Goal: Task Accomplishment & Management: Use online tool/utility

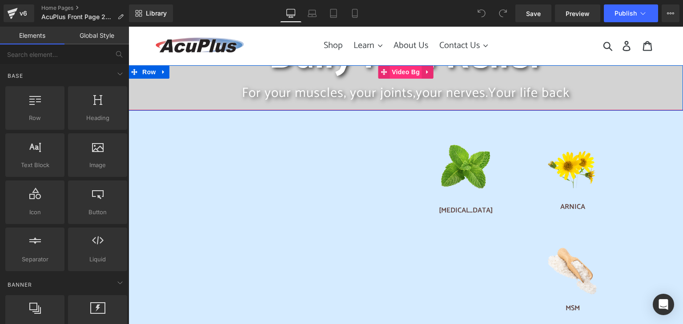
click at [395, 75] on span "Video Bg" at bounding box center [405, 71] width 32 height 13
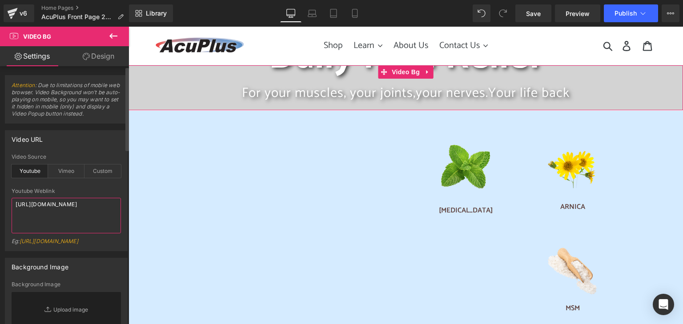
drag, startPoint x: 98, startPoint y: 204, endPoint x: 15, endPoint y: 205, distance: 82.7
click at [15, 205] on textarea "[URL][DOMAIN_NAME]" at bounding box center [66, 216] width 109 height 36
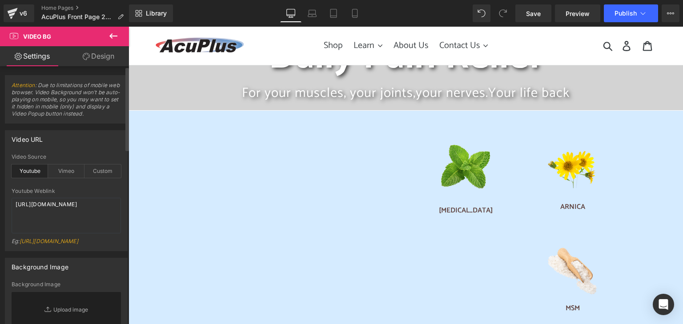
click at [122, 200] on div "youtube Video Source Youtube Vimeo Custom Youtube Weblink [URL][DOMAIN_NAME] Eg…" at bounding box center [66, 202] width 122 height 97
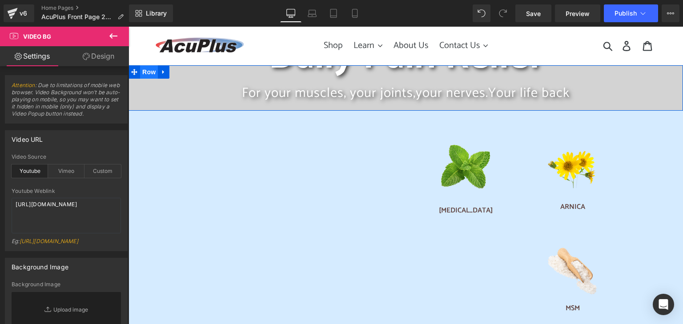
click at [140, 70] on span "Row" at bounding box center [149, 71] width 18 height 13
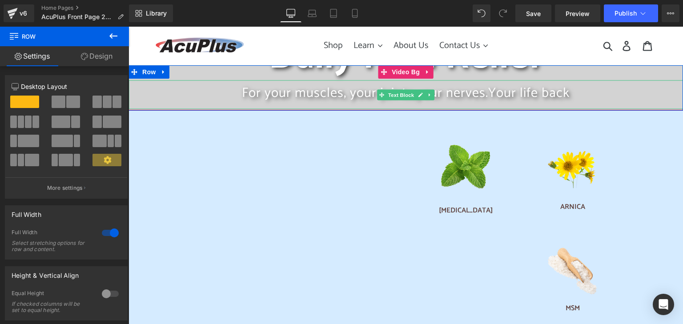
click at [201, 96] on p "For your muscles, your joints, your nerves. Your life back" at bounding box center [405, 92] width 554 height 17
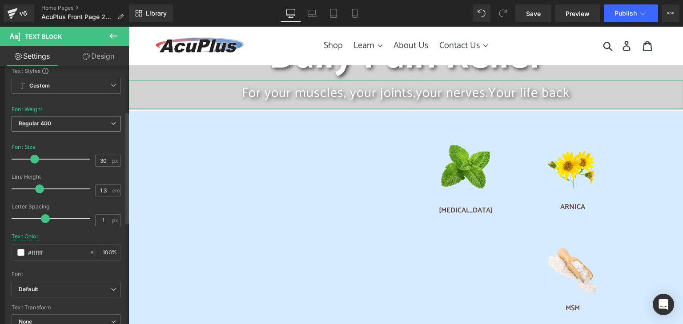
scroll to position [133, 0]
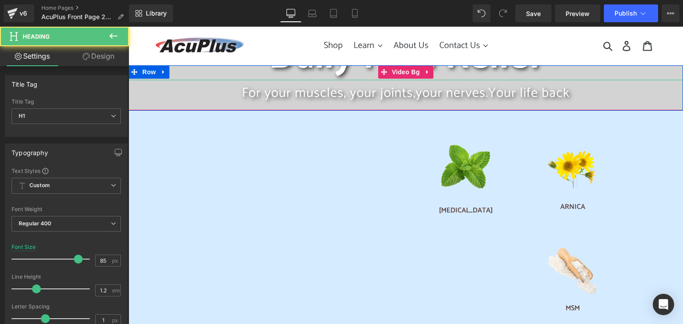
click at [352, 72] on span "Daily Pain Relief" at bounding box center [406, 57] width 275 height 62
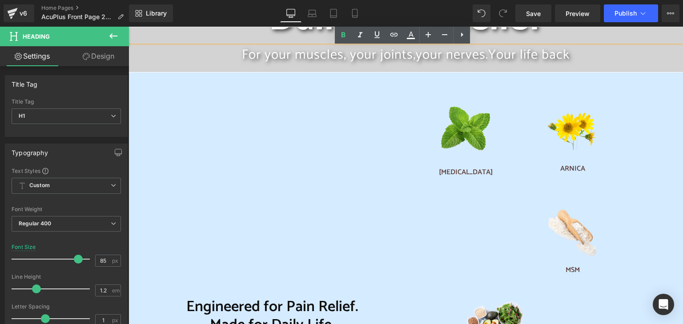
scroll to position [0, 0]
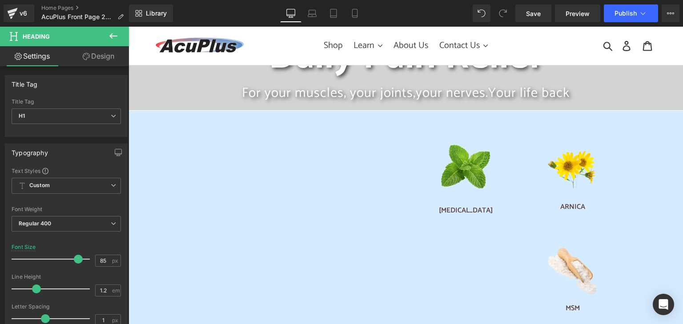
click at [113, 40] on icon at bounding box center [113, 36] width 11 height 11
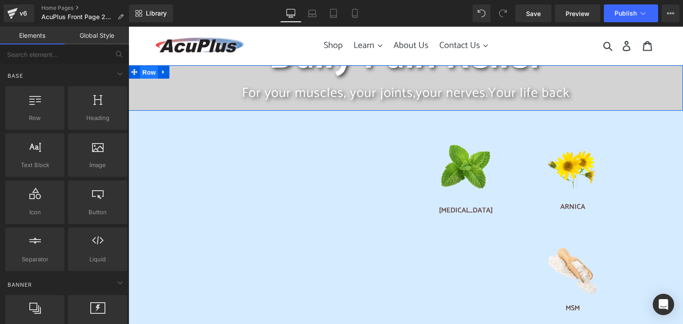
click at [145, 69] on span "Row" at bounding box center [149, 72] width 18 height 13
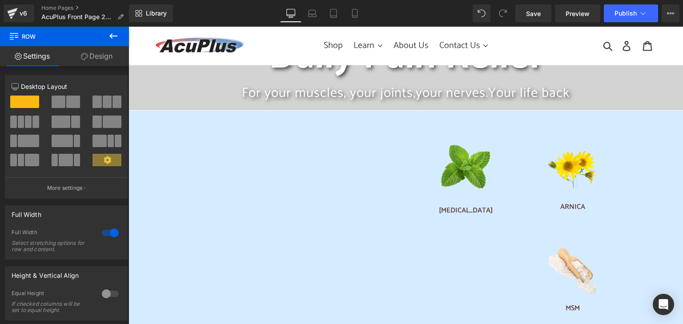
click at [112, 34] on icon at bounding box center [113, 35] width 8 height 5
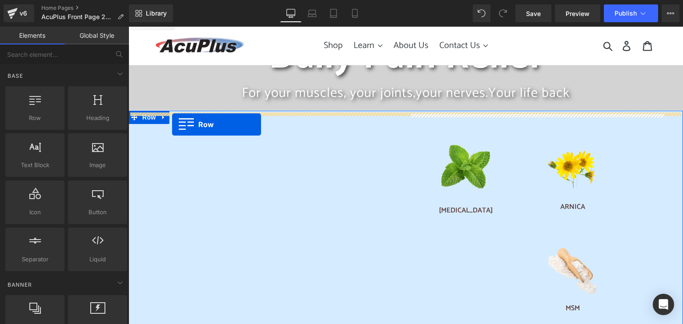
drag, startPoint x: 160, startPoint y: 141, endPoint x: 172, endPoint y: 124, distance: 20.4
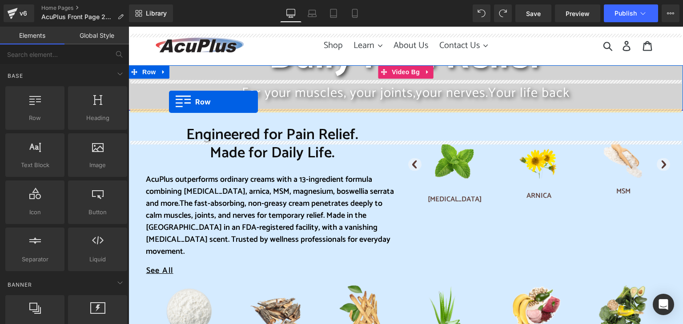
drag, startPoint x: 165, startPoint y: 135, endPoint x: 169, endPoint y: 102, distance: 33.6
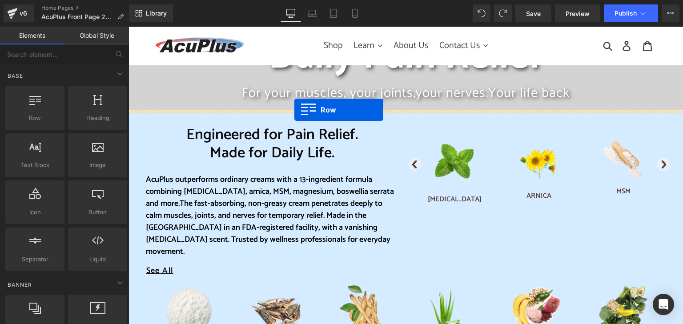
drag, startPoint x: 157, startPoint y: 140, endPoint x: 294, endPoint y: 110, distance: 140.6
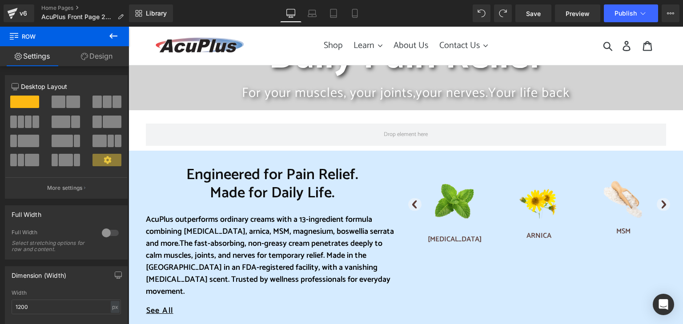
click at [112, 38] on icon at bounding box center [113, 35] width 8 height 5
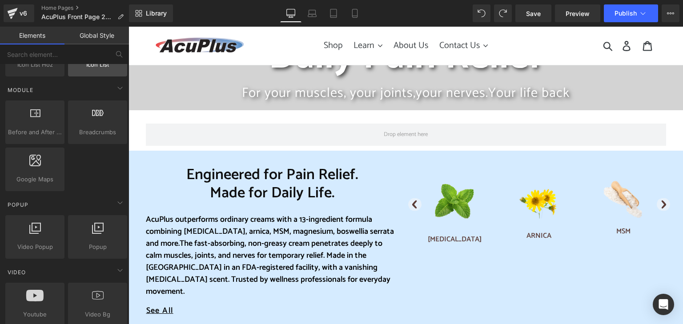
scroll to position [489, 0]
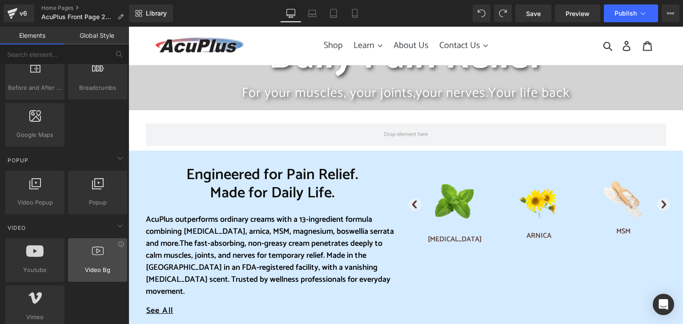
click at [118, 246] on div at bounding box center [98, 255] width 54 height 20
click at [118, 245] on div at bounding box center [98, 255] width 54 height 20
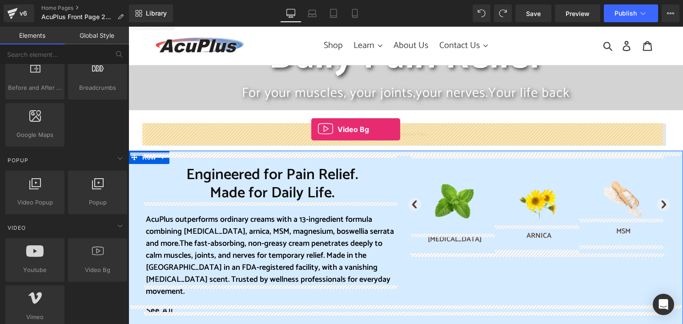
drag, startPoint x: 225, startPoint y: 279, endPoint x: 311, endPoint y: 129, distance: 172.9
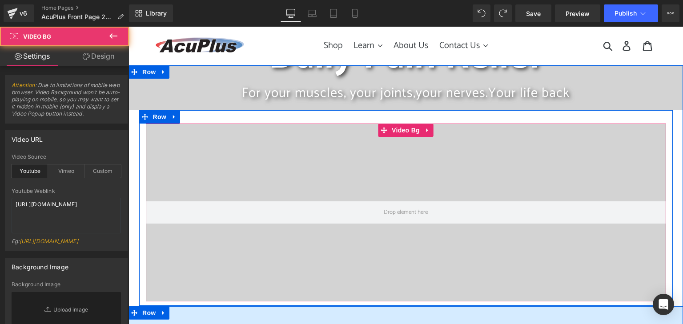
click at [231, 174] on div at bounding box center [406, 213] width 520 height 178
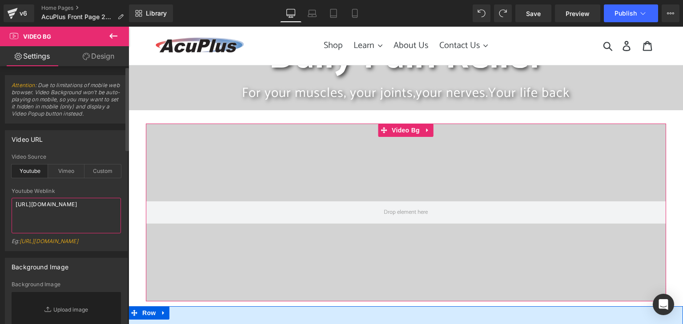
click at [80, 213] on textarea "[URL][DOMAIN_NAME]" at bounding box center [66, 216] width 109 height 36
type textarea "[URL][DOMAIN_NAME]"
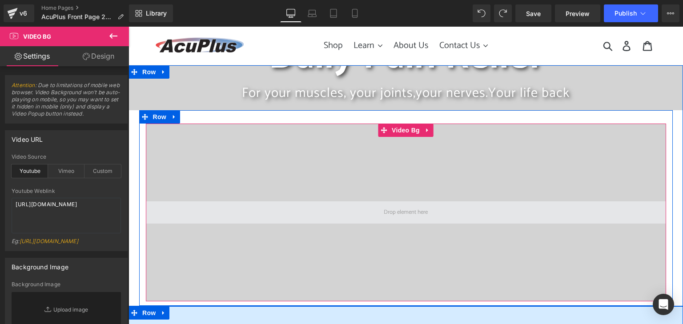
click at [401, 213] on span at bounding box center [406, 212] width 50 height 13
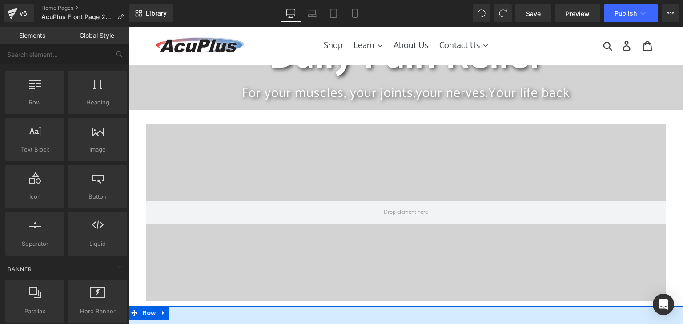
scroll to position [0, 0]
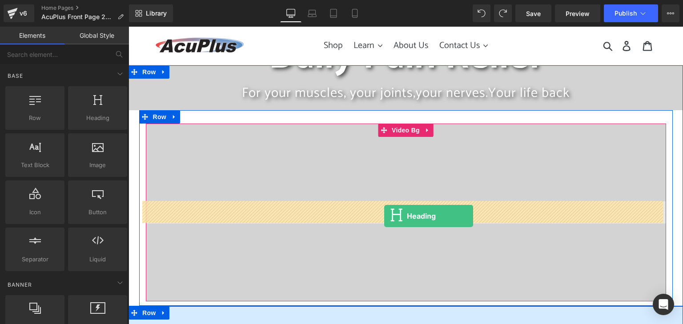
drag, startPoint x: 218, startPoint y: 136, endPoint x: 383, endPoint y: 215, distance: 183.0
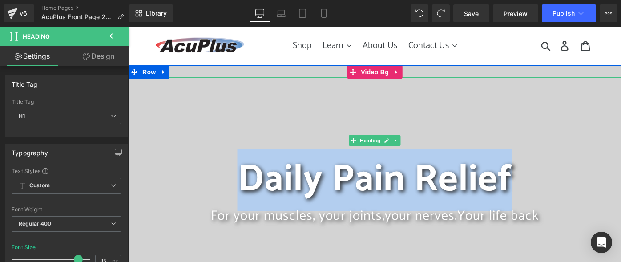
drag, startPoint x: 242, startPoint y: 183, endPoint x: 509, endPoint y: 185, distance: 267.2
click at [509, 185] on h1 "Daily Pain Relief" at bounding box center [374, 179] width 492 height 45
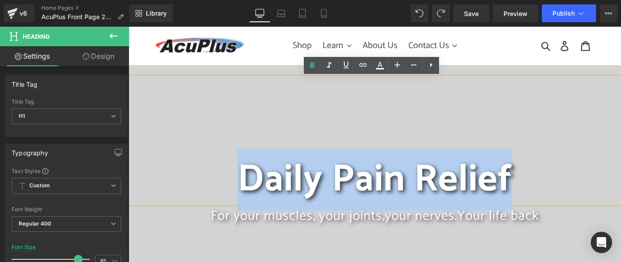
copy span "Daily Pain Relief"
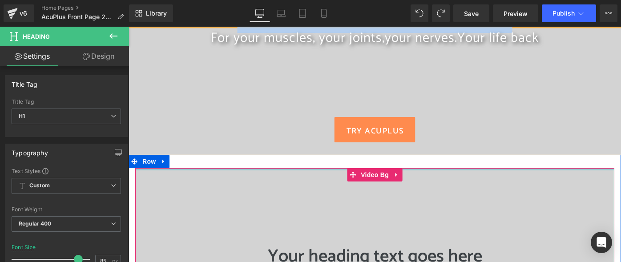
scroll to position [267, 0]
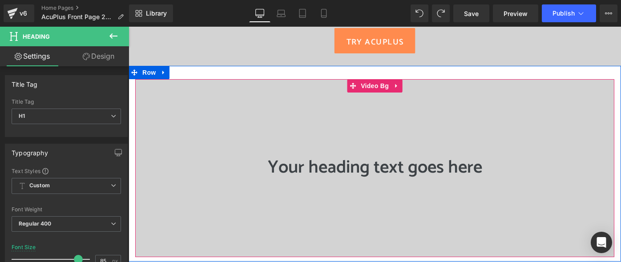
click at [351, 167] on div "Your heading text goes here Heading" at bounding box center [374, 167] width 479 height 21
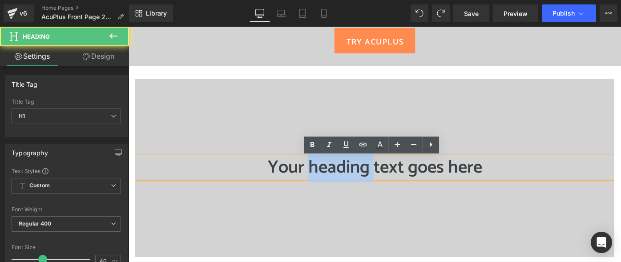
click at [351, 167] on h1 "Your heading text goes here" at bounding box center [374, 167] width 479 height 21
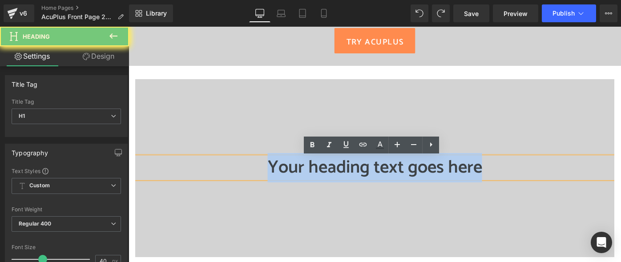
click at [351, 167] on h1 "Your heading text goes here" at bounding box center [374, 167] width 479 height 21
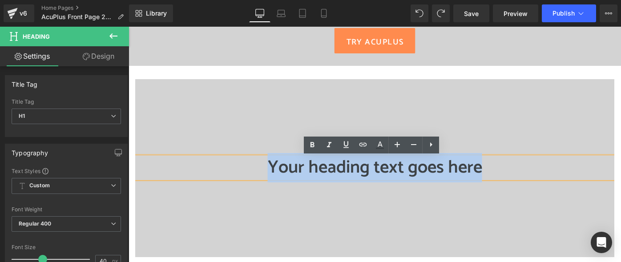
paste div
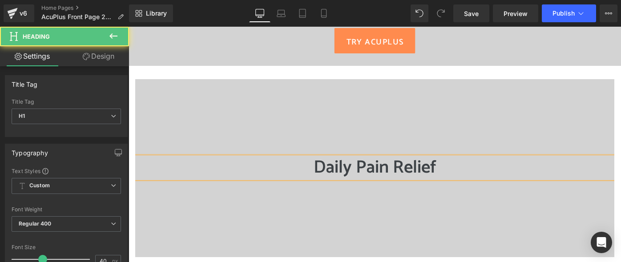
click at [352, 167] on h1 "Daily Pain Relief" at bounding box center [374, 167] width 479 height 21
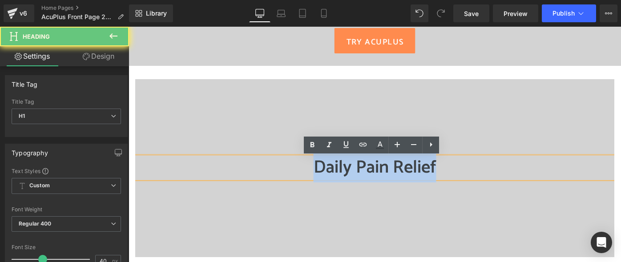
click at [352, 167] on h1 "Daily Pain Relief" at bounding box center [374, 167] width 479 height 21
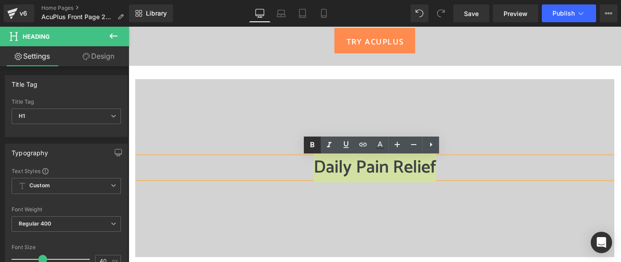
click at [314, 147] on icon at bounding box center [312, 145] width 11 height 11
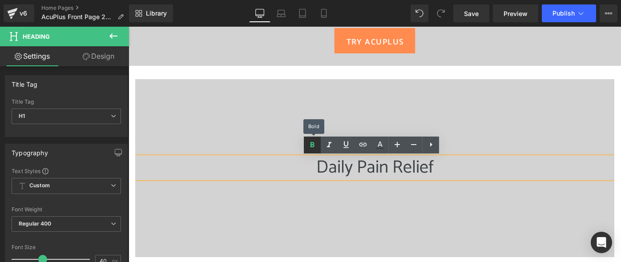
click at [314, 146] on icon at bounding box center [312, 145] width 11 height 11
click at [313, 146] on icon at bounding box center [312, 144] width 4 height 5
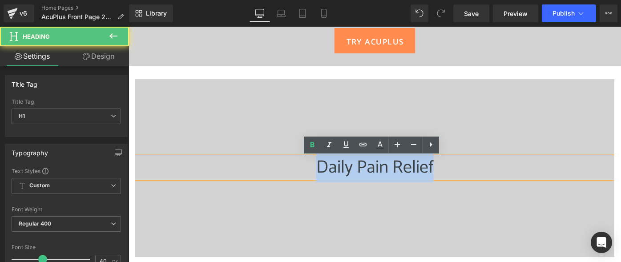
drag, startPoint x: 317, startPoint y: 169, endPoint x: 518, endPoint y: 179, distance: 202.1
click at [518, 178] on div "Daily Pain Relief" at bounding box center [374, 167] width 479 height 21
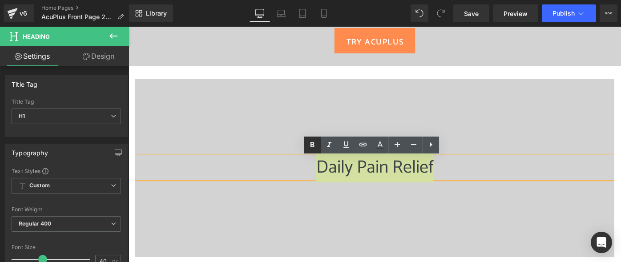
click at [309, 147] on icon at bounding box center [312, 145] width 11 height 11
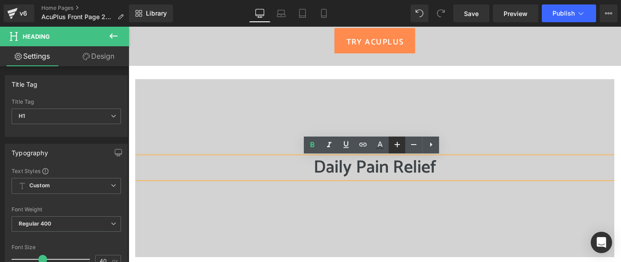
click at [395, 144] on icon at bounding box center [396, 144] width 5 height 5
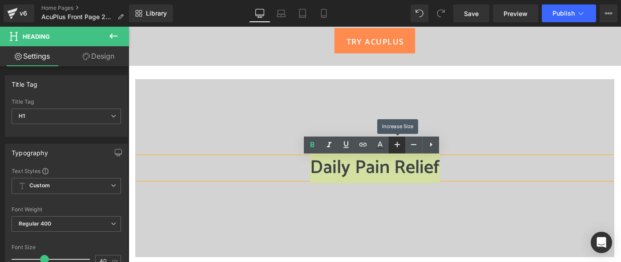
click at [395, 144] on icon at bounding box center [396, 144] width 5 height 5
click at [394, 144] on icon at bounding box center [396, 144] width 5 height 5
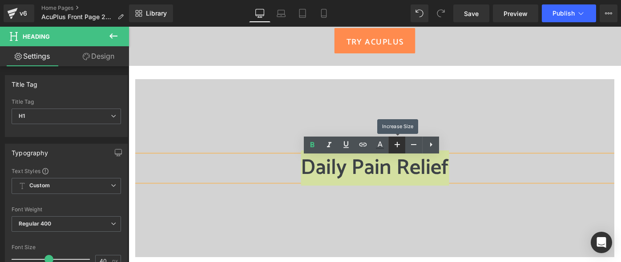
click at [394, 144] on icon at bounding box center [396, 144] width 5 height 5
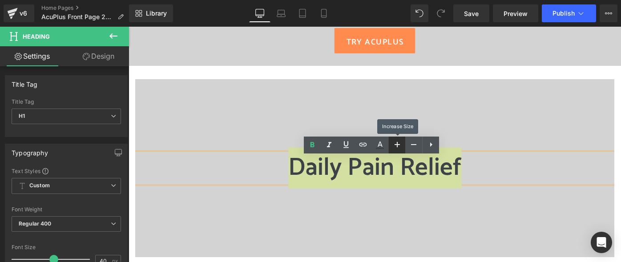
click at [394, 144] on icon at bounding box center [396, 144] width 5 height 5
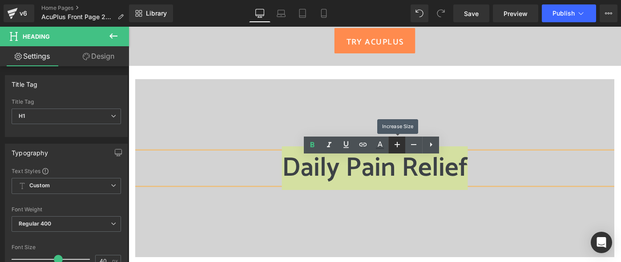
click at [394, 144] on icon at bounding box center [396, 144] width 5 height 5
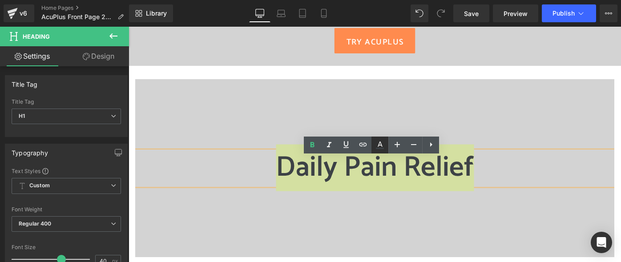
click at [376, 146] on icon at bounding box center [379, 145] width 11 height 11
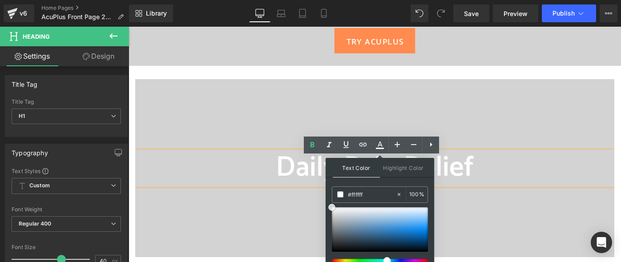
drag, startPoint x: 458, startPoint y: 230, endPoint x: 317, endPoint y: 191, distance: 147.2
click at [497, 182] on h1 "Daily Pain Relief" at bounding box center [374, 168] width 479 height 34
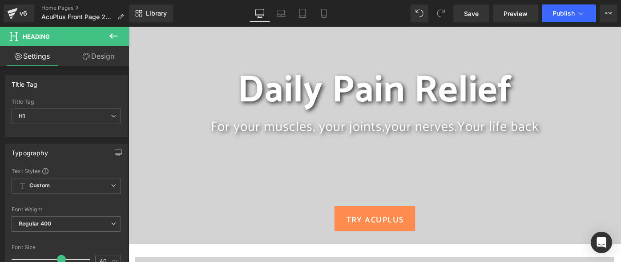
scroll to position [222, 0]
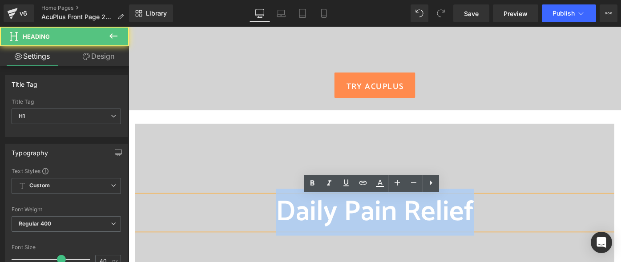
drag, startPoint x: 277, startPoint y: 210, endPoint x: 486, endPoint y: 211, distance: 209.0
click at [486, 211] on h1 "Daily Pain Relief" at bounding box center [374, 213] width 479 height 34
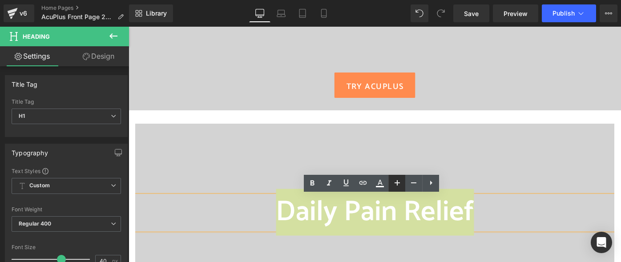
click at [396, 182] on icon at bounding box center [396, 182] width 5 height 5
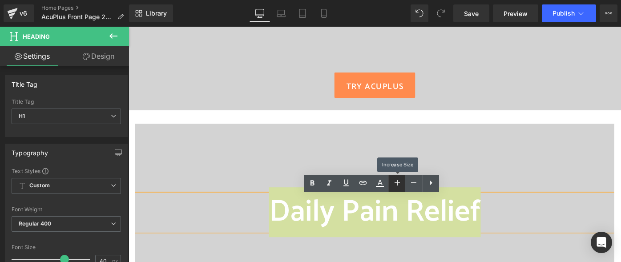
click at [396, 182] on icon at bounding box center [396, 182] width 5 height 5
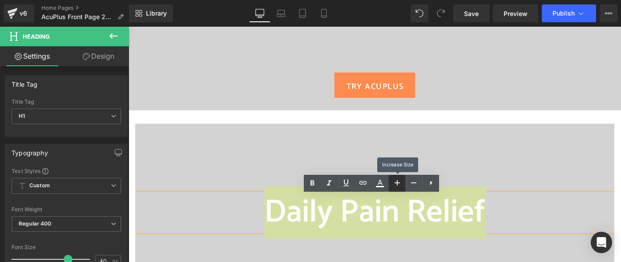
click at [396, 182] on icon at bounding box center [396, 182] width 5 height 5
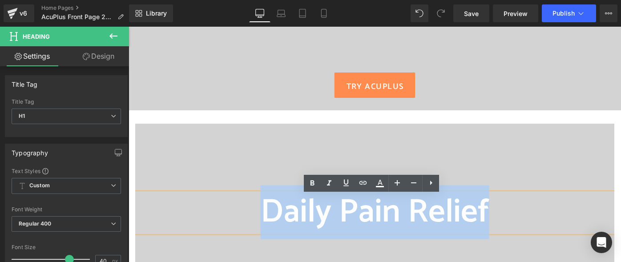
click at [514, 209] on h1 "Daily Pain Relief" at bounding box center [374, 213] width 479 height 40
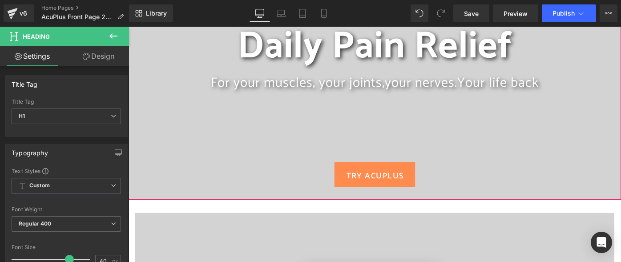
scroll to position [133, 0]
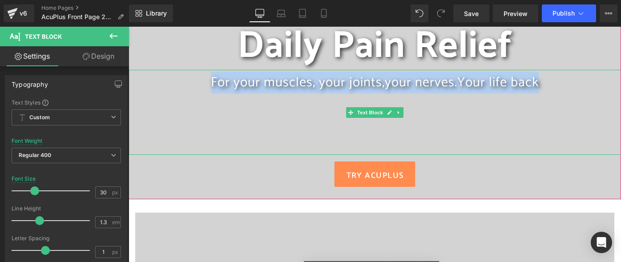
drag, startPoint x: 208, startPoint y: 82, endPoint x: 535, endPoint y: 83, distance: 327.7
click at [535, 83] on span "For your muscles, your joints, your nerves. Your life back" at bounding box center [375, 83] width 328 height 22
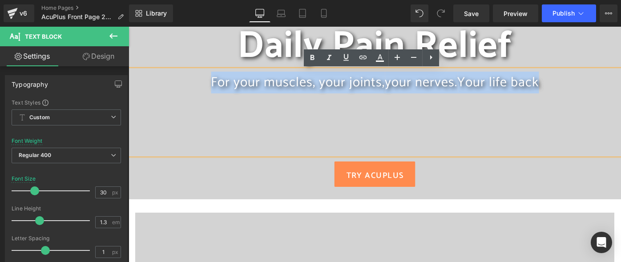
copy span "For your muscles, your joints, your nerves. Your life back"
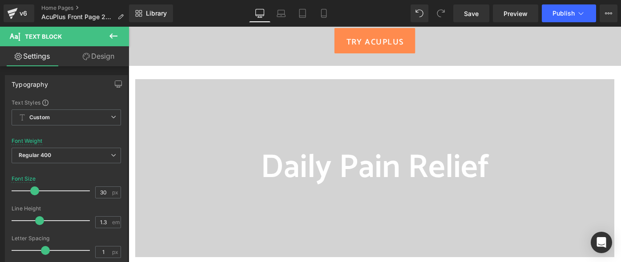
scroll to position [356, 0]
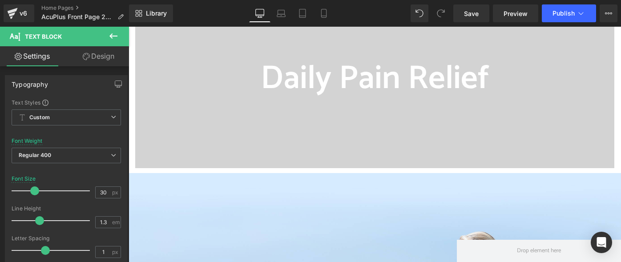
click at [110, 32] on icon at bounding box center [113, 36] width 11 height 11
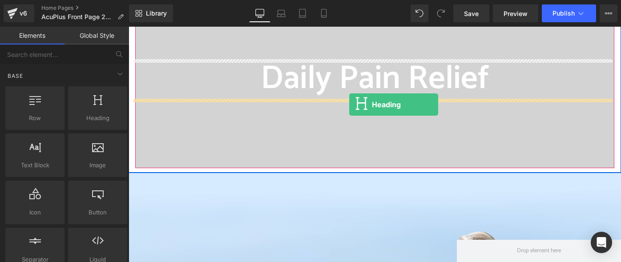
drag, startPoint x: 229, startPoint y: 128, endPoint x: 349, endPoint y: 104, distance: 122.3
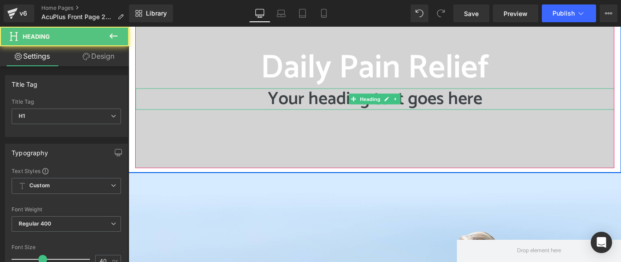
click at [323, 102] on h1 "Your heading text goes here" at bounding box center [374, 98] width 479 height 21
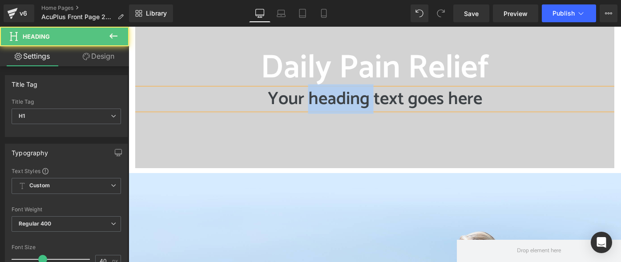
click at [323, 102] on h1 "Your heading text goes here" at bounding box center [374, 98] width 479 height 21
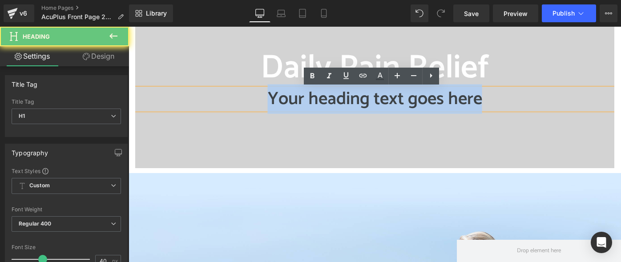
click at [323, 102] on h1 "Your heading text goes here" at bounding box center [374, 98] width 479 height 21
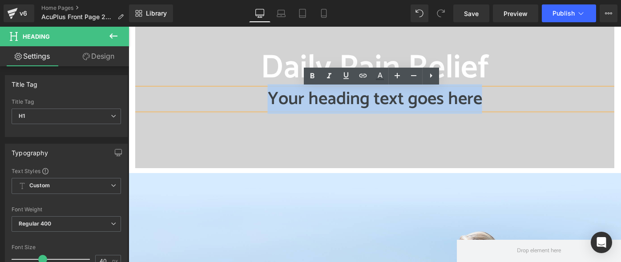
paste div
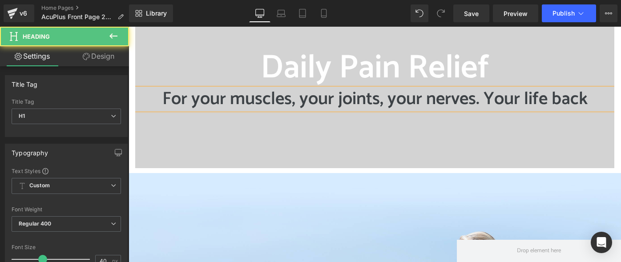
click at [280, 102] on h1 "For your muscles, your joints, your nerves. Your life back" at bounding box center [374, 98] width 479 height 21
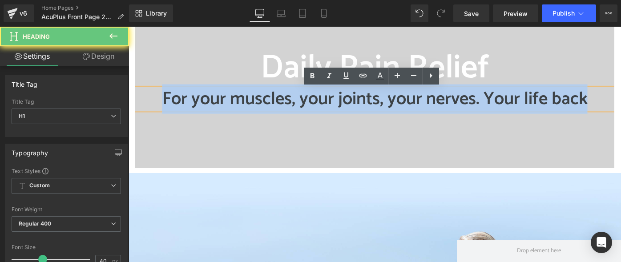
click at [280, 102] on h1 "For your muscles, your joints, your nerves. Your life back" at bounding box center [374, 98] width 479 height 21
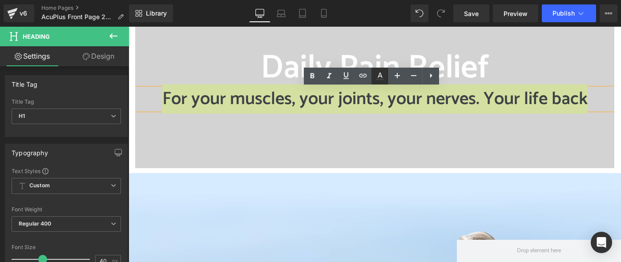
click at [380, 76] on icon at bounding box center [379, 74] width 5 height 5
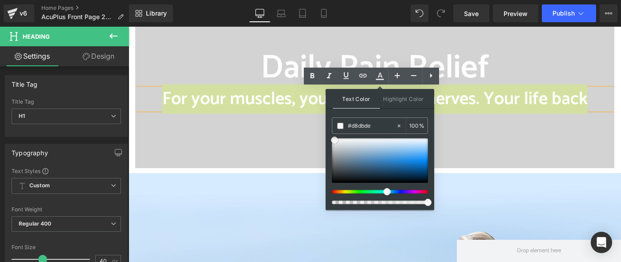
drag, startPoint x: 463, startPoint y: 166, endPoint x: 311, endPoint y: 122, distance: 158.3
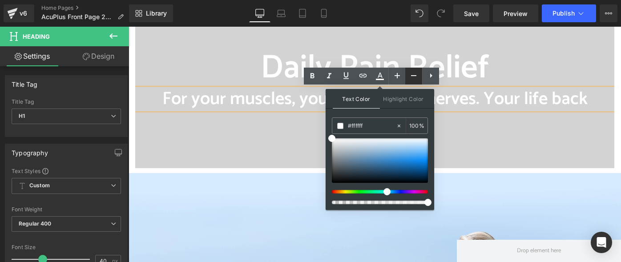
click at [413, 76] on icon at bounding box center [413, 75] width 5 height 1
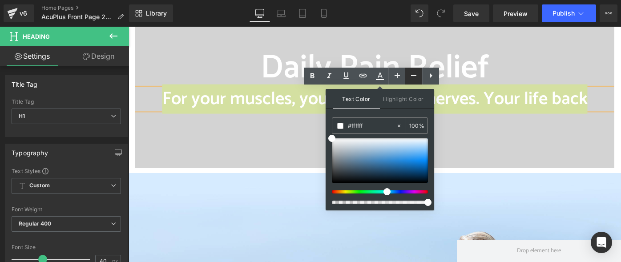
click at [413, 76] on icon at bounding box center [413, 75] width 5 height 1
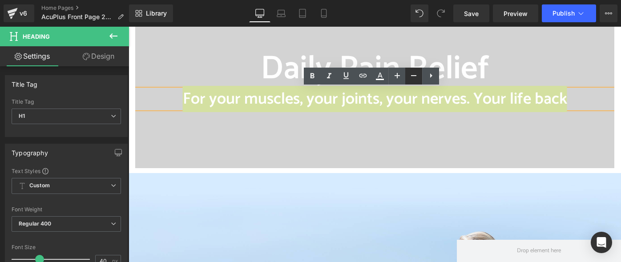
click at [414, 76] on icon at bounding box center [413, 75] width 11 height 11
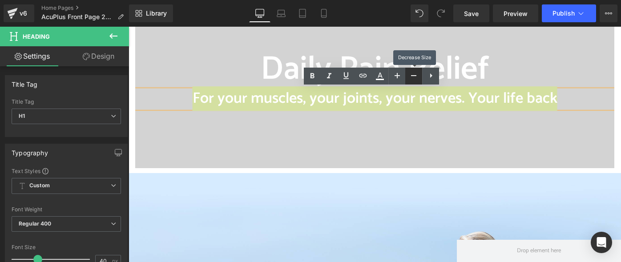
click at [414, 76] on icon at bounding box center [413, 75] width 11 height 11
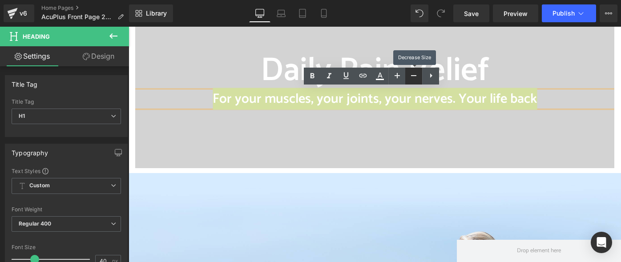
click at [414, 76] on icon at bounding box center [413, 75] width 11 height 11
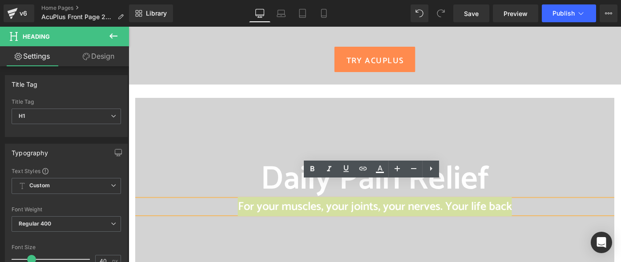
scroll to position [267, 0]
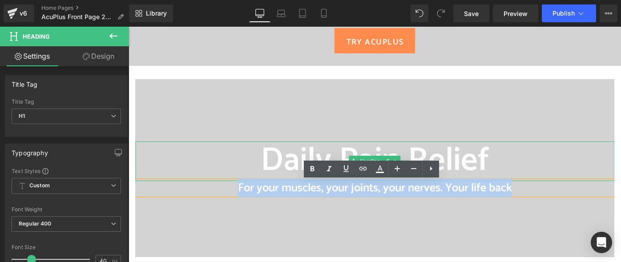
click at [449, 159] on span "Daily Pain Relief" at bounding box center [375, 161] width 229 height 54
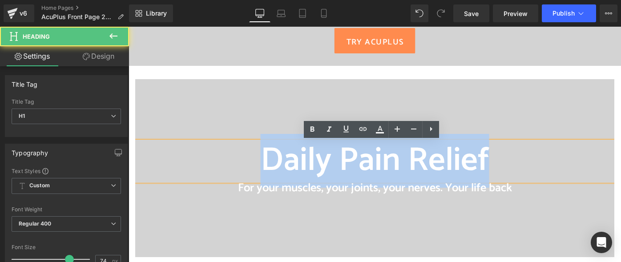
drag, startPoint x: 317, startPoint y: 160, endPoint x: 508, endPoint y: 158, distance: 191.6
click at [519, 161] on h1 "Daily Pain Relief" at bounding box center [374, 161] width 479 height 40
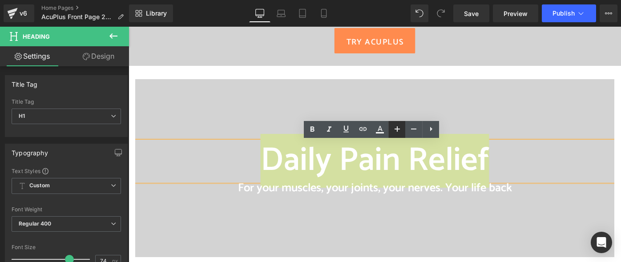
click at [395, 130] on icon at bounding box center [397, 129] width 11 height 11
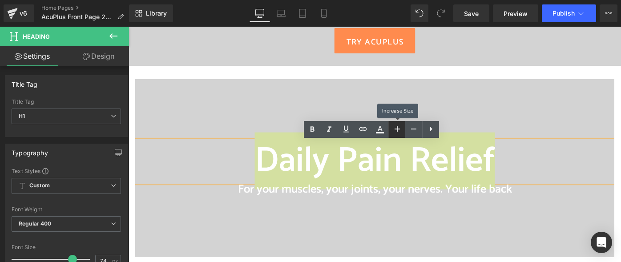
click at [395, 130] on icon at bounding box center [397, 129] width 11 height 11
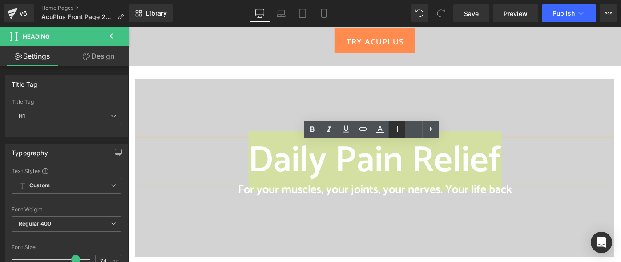
click at [397, 130] on icon at bounding box center [397, 129] width 11 height 11
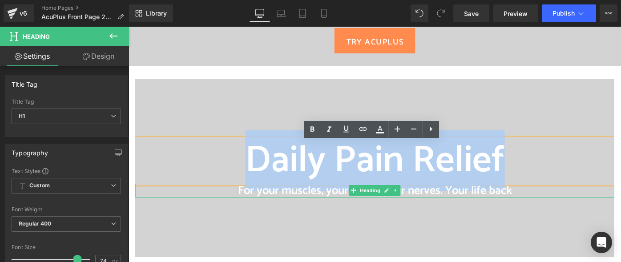
click at [405, 193] on span "For your muscles, your joints, your nerves. Your life back" at bounding box center [375, 190] width 274 height 19
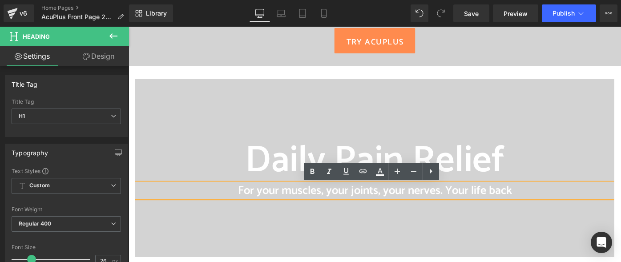
click at [390, 191] on span "For your muscles, your joints, your nerves. Your life back" at bounding box center [375, 190] width 274 height 19
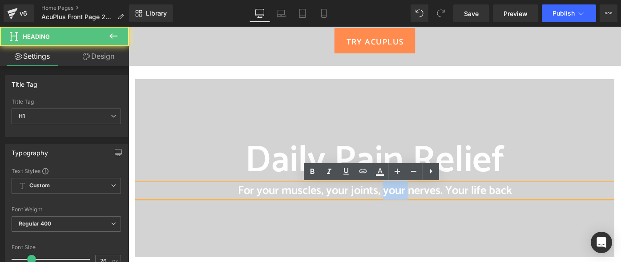
click at [390, 191] on span "For your muscles, your joints, your nerves. Your life back" at bounding box center [375, 190] width 274 height 19
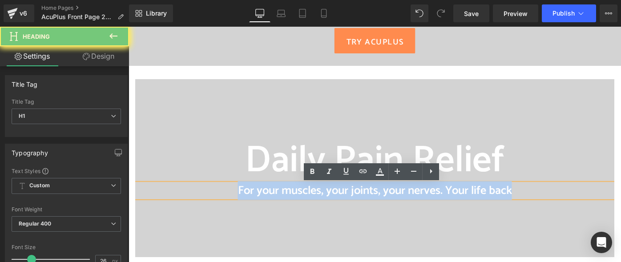
click at [390, 191] on span "For your muscles, your joints, your nerves. Your life back" at bounding box center [375, 190] width 274 height 19
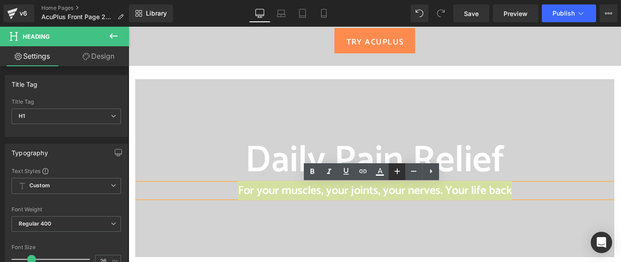
click at [397, 173] on icon at bounding box center [397, 171] width 11 height 11
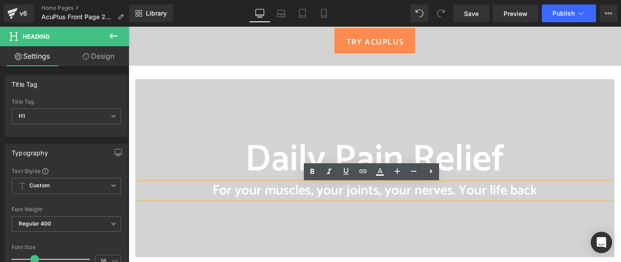
click at [407, 212] on div at bounding box center [374, 168] width 479 height 178
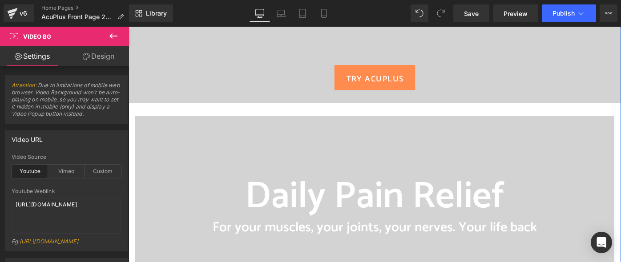
scroll to position [311, 0]
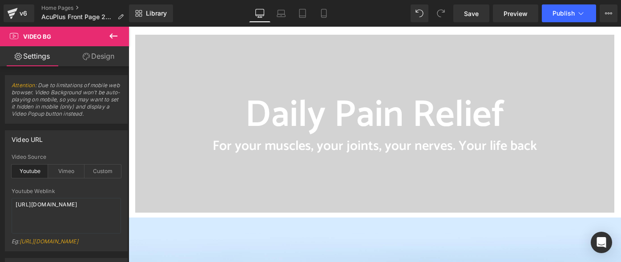
click at [113, 32] on icon at bounding box center [113, 36] width 11 height 11
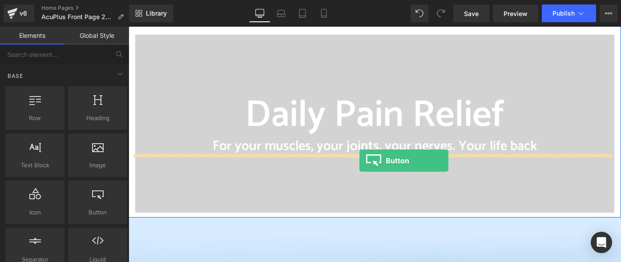
drag, startPoint x: 218, startPoint y: 225, endPoint x: 359, endPoint y: 161, distance: 154.4
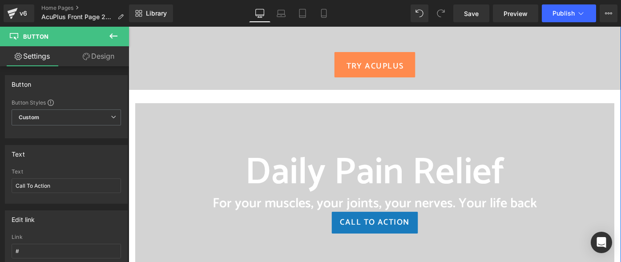
scroll to position [267, 0]
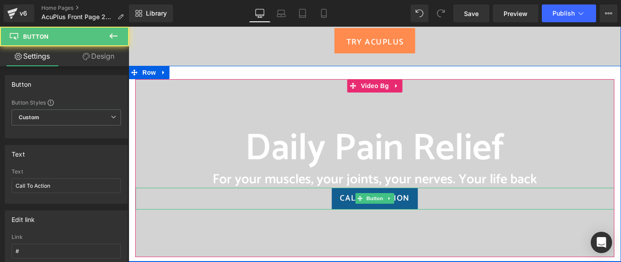
click at [405, 199] on span "Call To Action" at bounding box center [374, 199] width 69 height 12
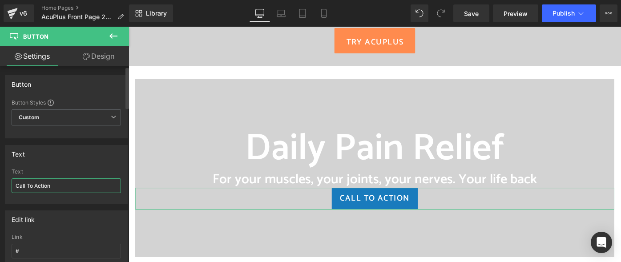
click at [80, 186] on input "Call To Action" at bounding box center [66, 185] width 109 height 15
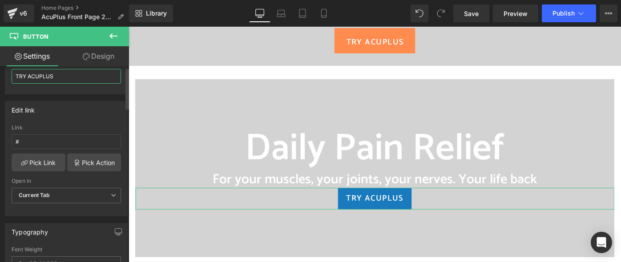
scroll to position [0, 0]
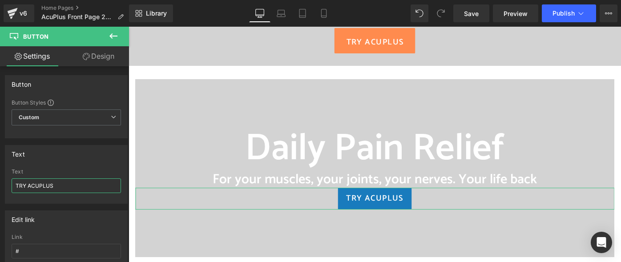
type input "TRY ACUPLUS"
click at [101, 56] on link "Design" at bounding box center [98, 56] width 64 height 20
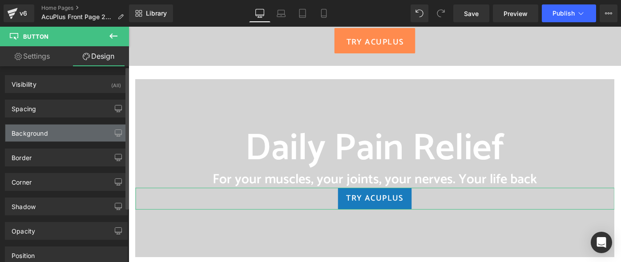
click at [68, 131] on div "Background" at bounding box center [66, 132] width 122 height 17
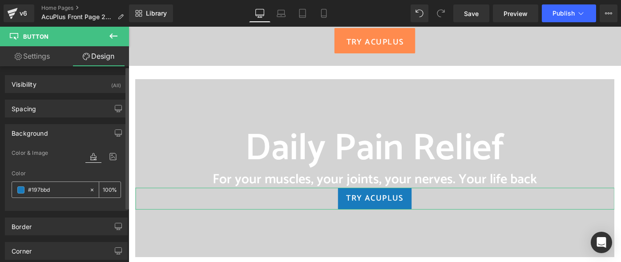
click at [29, 191] on input "#197bbd" at bounding box center [56, 190] width 57 height 10
click at [21, 189] on span at bounding box center [20, 189] width 7 height 7
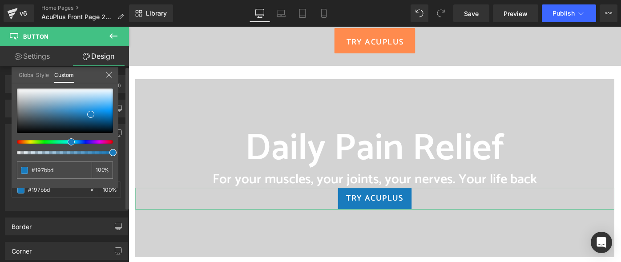
click at [26, 141] on div at bounding box center [61, 142] width 96 height 4
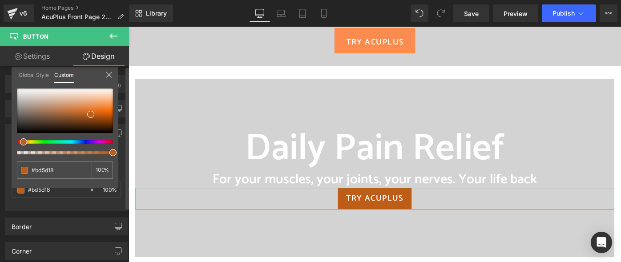
drag, startPoint x: 26, startPoint y: 141, endPoint x: 20, endPoint y: 144, distance: 6.6
click at [20, 144] on div at bounding box center [65, 121] width 96 height 66
click at [93, 104] on div at bounding box center [65, 110] width 96 height 44
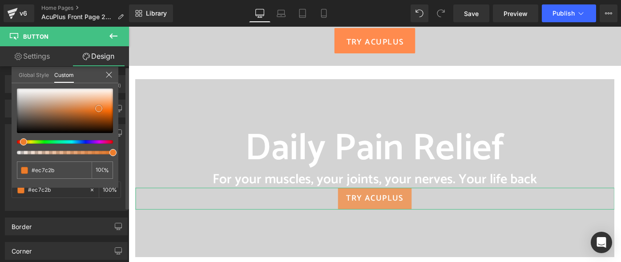
click at [99, 108] on div at bounding box center [65, 110] width 96 height 44
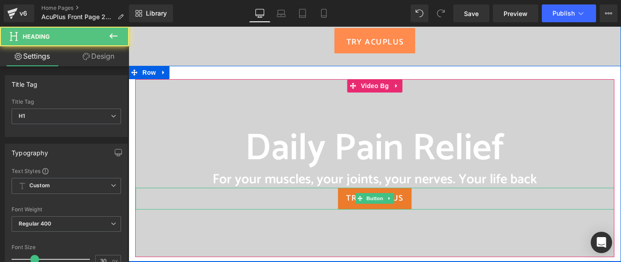
drag, startPoint x: 423, startPoint y: 185, endPoint x: 422, endPoint y: 190, distance: 5.4
click at [422, 190] on span "Daily Pain Relief Heading For your muscles, your joints, your nerves. Your life…" at bounding box center [374, 168] width 479 height 83
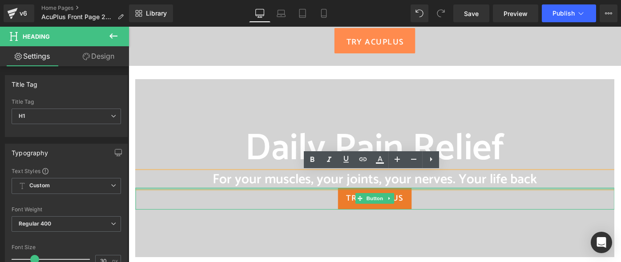
click at [420, 189] on div at bounding box center [374, 189] width 479 height 2
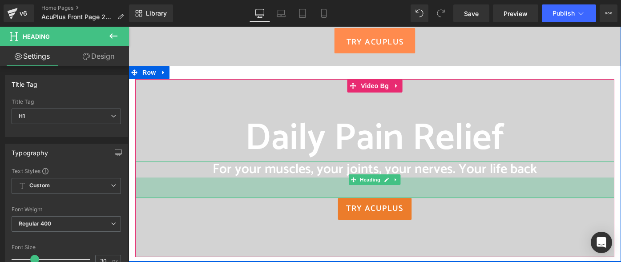
drag, startPoint x: 421, startPoint y: 186, endPoint x: 419, endPoint y: 207, distance: 20.5
click at [419, 207] on span "Daily Pain Relief Heading For your muscles, your joints, your nerves. Your life…" at bounding box center [374, 167] width 479 height 103
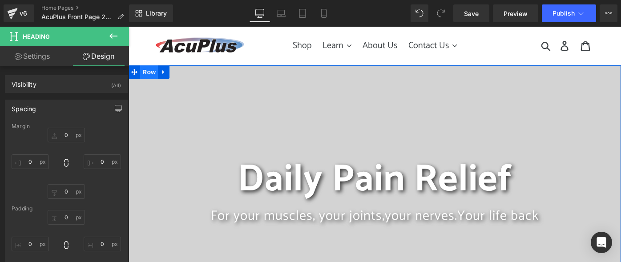
click at [149, 71] on span "Row" at bounding box center [149, 71] width 18 height 13
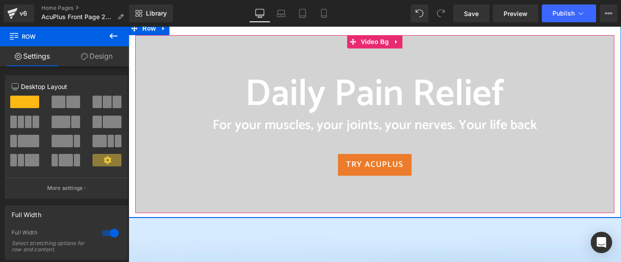
scroll to position [311, 0]
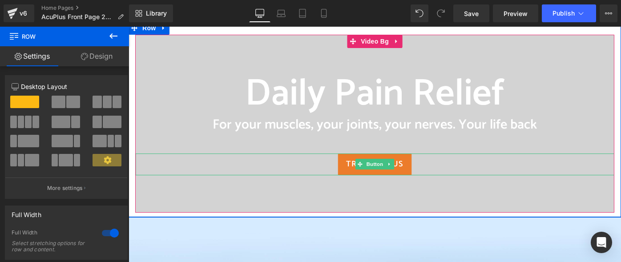
click at [404, 165] on link "TRY ACUPLUS" at bounding box center [374, 164] width 74 height 22
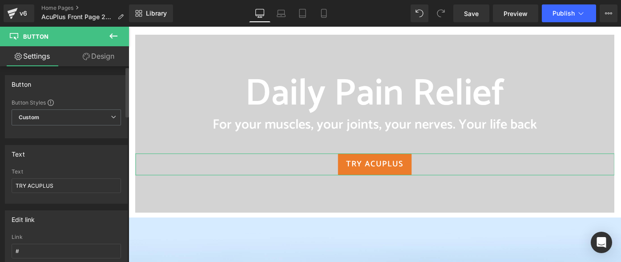
scroll to position [133, 0]
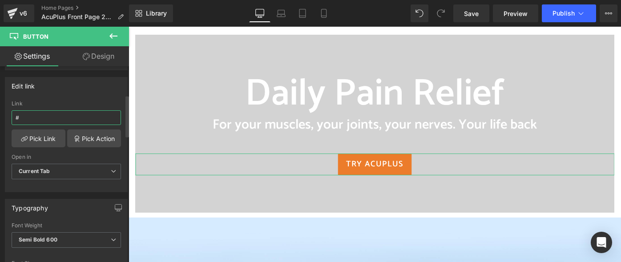
click at [57, 119] on input "#" at bounding box center [66, 117] width 109 height 15
click at [48, 142] on link "Pick Link" at bounding box center [39, 138] width 54 height 18
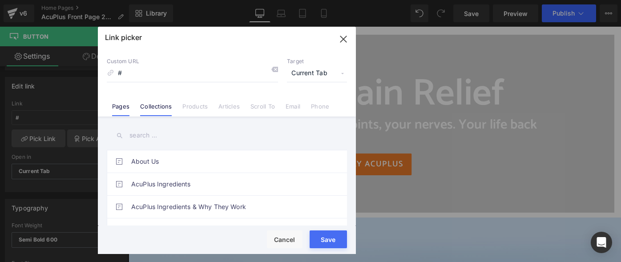
click at [157, 109] on link "Collections" at bounding box center [156, 109] width 32 height 13
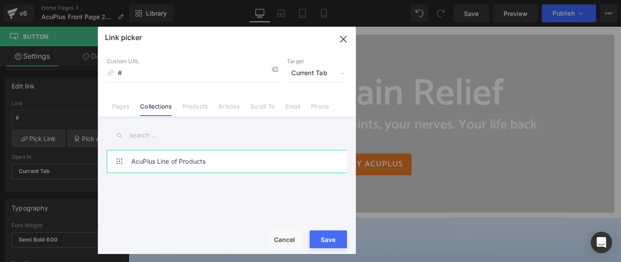
click at [165, 161] on link "AcuPlus Line of Products" at bounding box center [229, 161] width 196 height 22
click at [340, 240] on button "Save" at bounding box center [327, 239] width 37 height 18
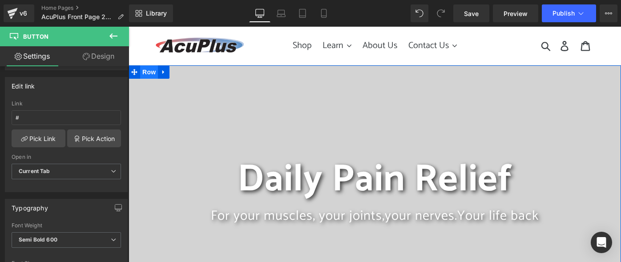
click at [149, 75] on span "Row" at bounding box center [149, 71] width 18 height 13
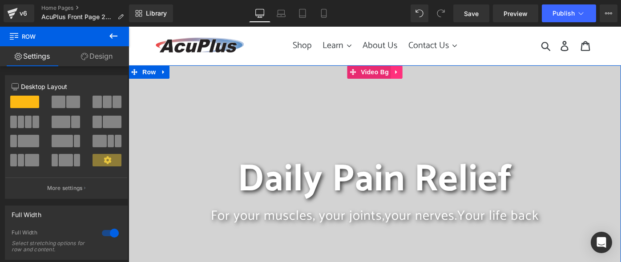
click at [394, 70] on icon at bounding box center [396, 72] width 6 height 7
click at [401, 72] on icon at bounding box center [402, 72] width 6 height 6
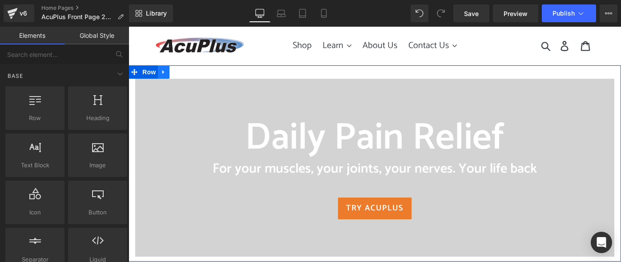
click at [162, 73] on icon at bounding box center [164, 72] width 6 height 7
click at [184, 71] on icon at bounding box center [187, 72] width 6 height 7
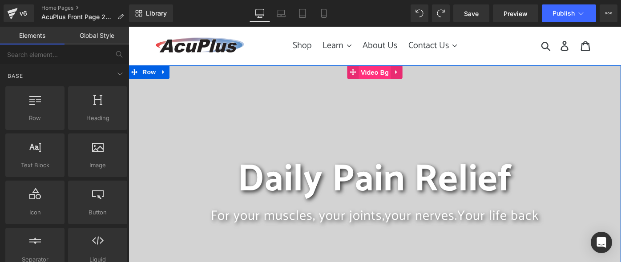
click at [374, 73] on span "Video Bg" at bounding box center [374, 72] width 32 height 13
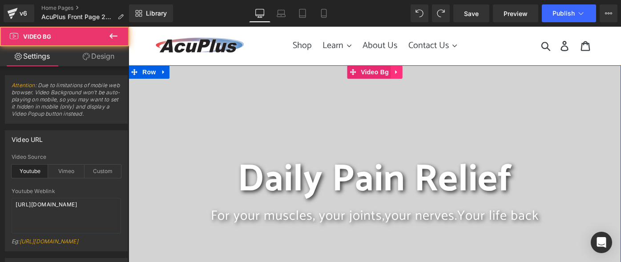
click at [393, 72] on icon at bounding box center [396, 72] width 6 height 7
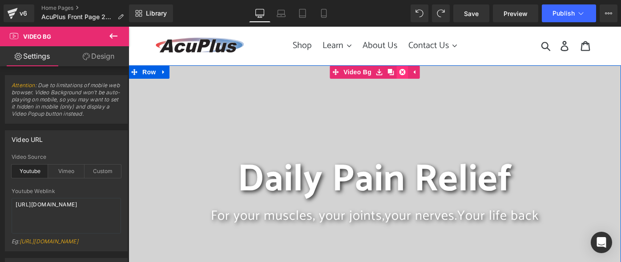
click at [401, 73] on icon at bounding box center [402, 72] width 6 height 6
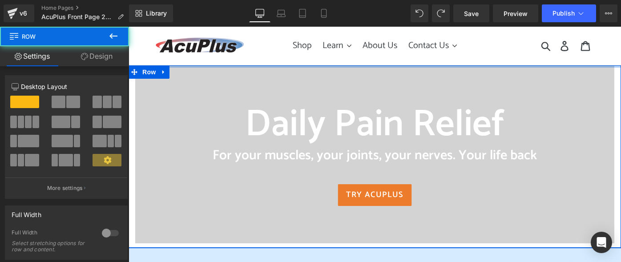
drag, startPoint x: 409, startPoint y: 77, endPoint x: 408, endPoint y: 63, distance: 14.3
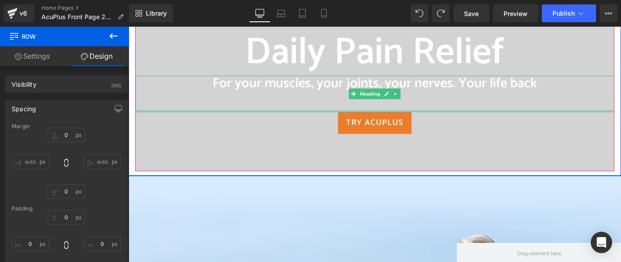
scroll to position [89, 0]
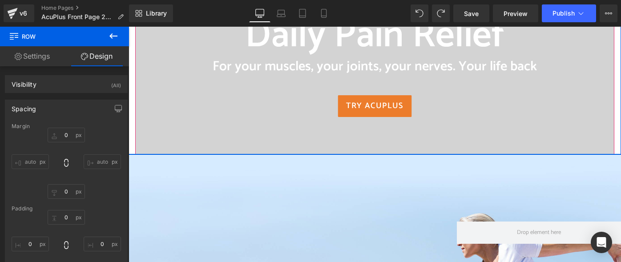
drag, startPoint x: 389, startPoint y: 157, endPoint x: 392, endPoint y: 146, distance: 11.1
click at [392, 147] on div "Daily Pain Relief Heading For your muscles, your joints, your nerves. Your life…" at bounding box center [374, 65] width 492 height 178
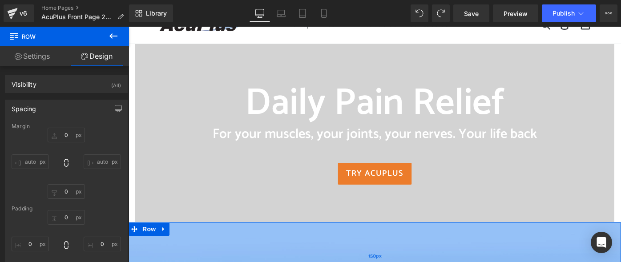
scroll to position [0, 0]
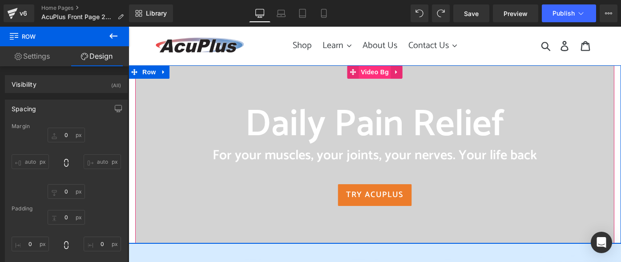
click at [367, 69] on span "Video Bg" at bounding box center [374, 71] width 32 height 13
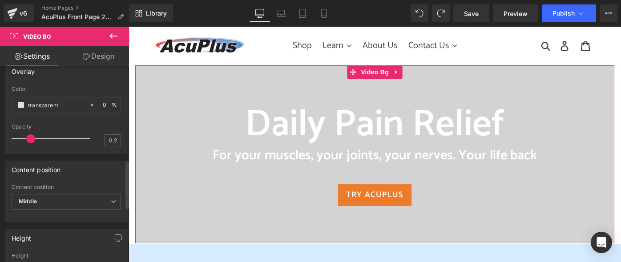
scroll to position [199, 0]
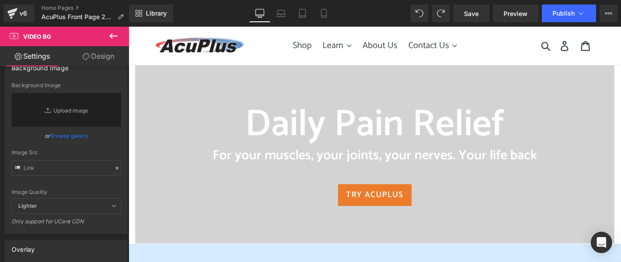
click at [120, 37] on button at bounding box center [113, 37] width 31 height 20
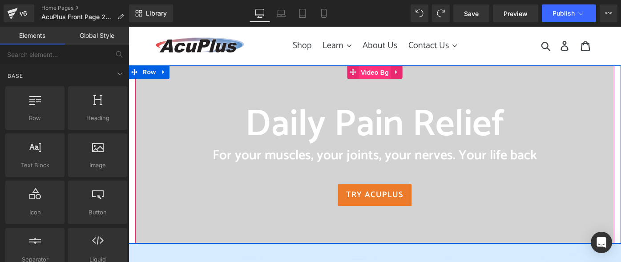
click at [363, 72] on span "Video Bg" at bounding box center [374, 72] width 32 height 13
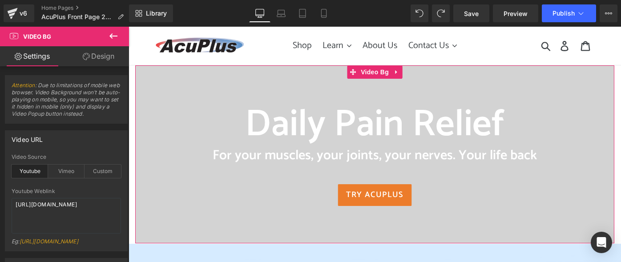
click at [112, 61] on link "Design" at bounding box center [98, 56] width 64 height 20
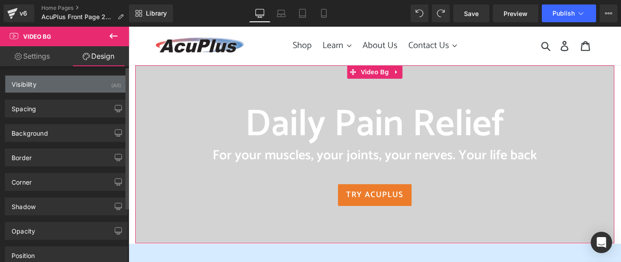
click at [116, 85] on div "(All)" at bounding box center [116, 83] width 10 height 15
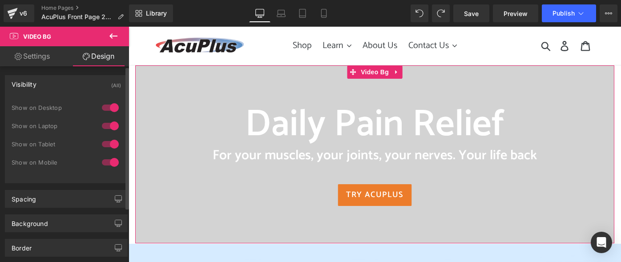
click at [109, 161] on div at bounding box center [110, 162] width 21 height 14
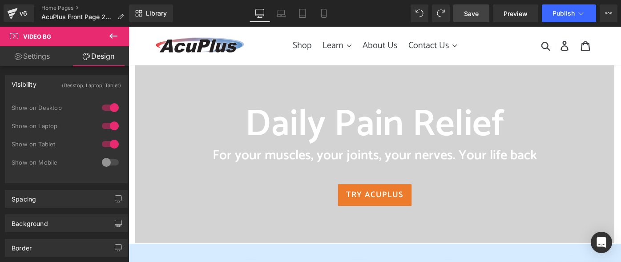
click at [485, 14] on link "Save" at bounding box center [471, 13] width 36 height 18
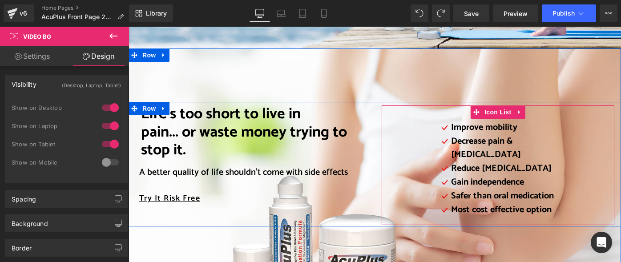
scroll to position [578, 0]
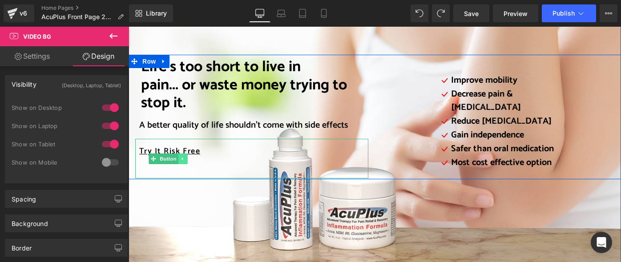
click at [181, 158] on icon at bounding box center [181, 158] width 1 height 3
click at [185, 159] on icon at bounding box center [187, 158] width 5 height 5
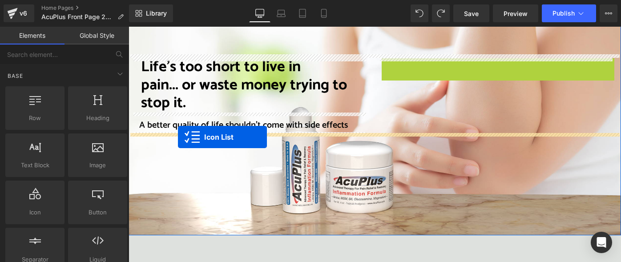
drag, startPoint x: 472, startPoint y: 68, endPoint x: 178, endPoint y: 137, distance: 302.2
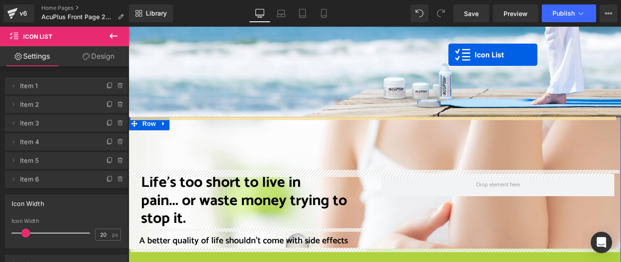
scroll to position [382, 0]
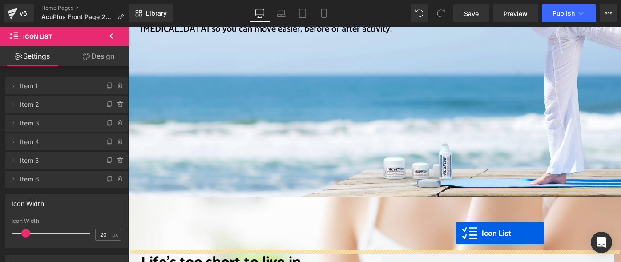
drag, startPoint x: 351, startPoint y: 95, endPoint x: 454, endPoint y: 228, distance: 168.3
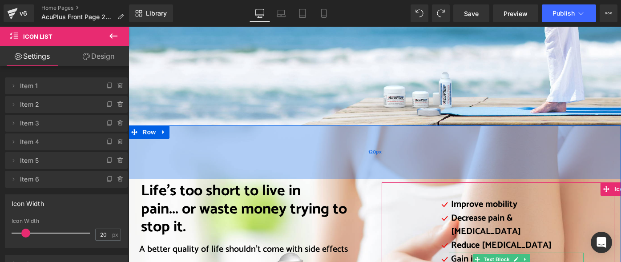
scroll to position [587, 0]
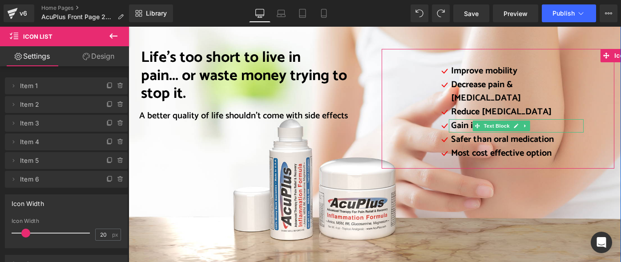
click at [214, 175] on div "Life’s too short to live in pain... or waste money trying to stop it. Heading A…" at bounding box center [374, 132] width 492 height 280
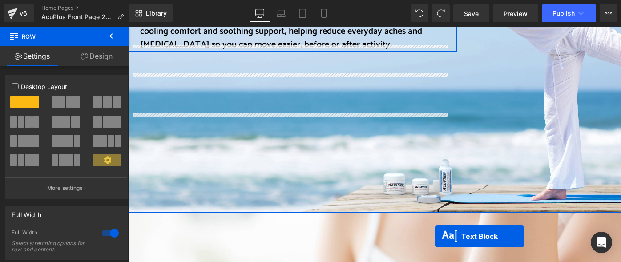
scroll to position [436, 0]
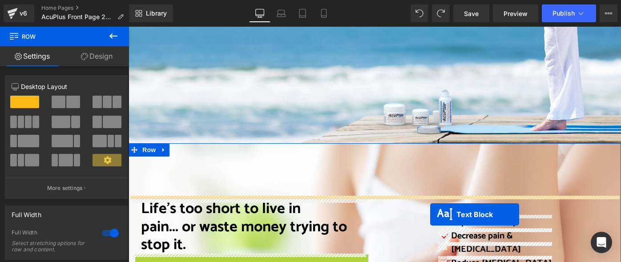
drag, startPoint x: 225, startPoint y: 115, endPoint x: 430, endPoint y: 215, distance: 227.7
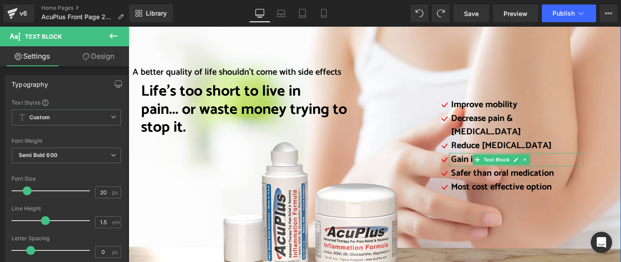
scroll to position [525, 0]
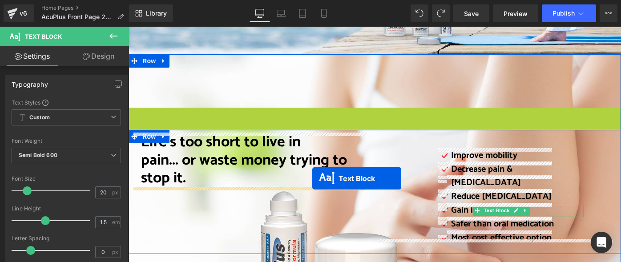
drag, startPoint x: 349, startPoint y: 118, endPoint x: 312, endPoint y: 179, distance: 71.0
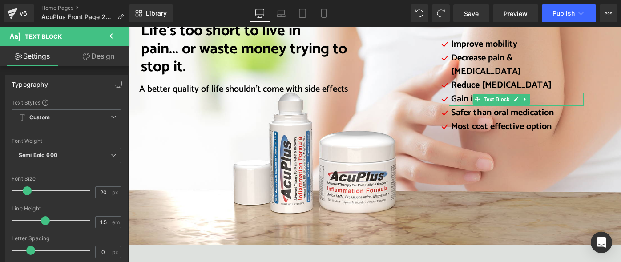
scroll to position [570, 0]
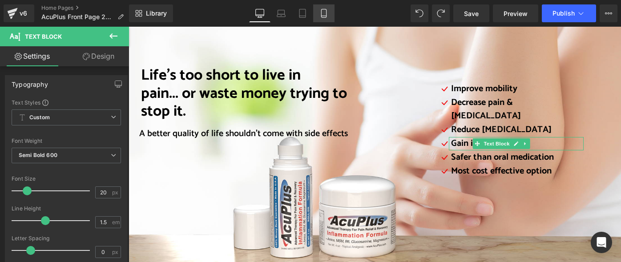
click at [327, 16] on icon at bounding box center [323, 13] width 9 height 9
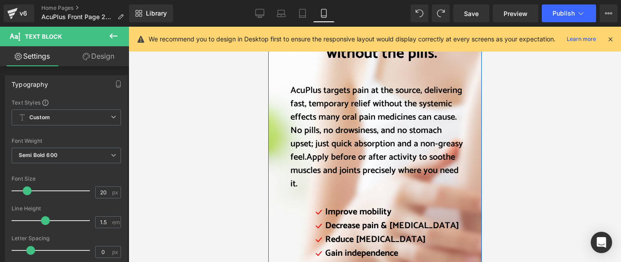
scroll to position [1200, 0]
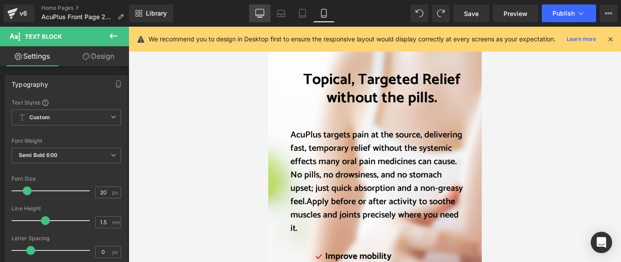
click at [263, 15] on icon at bounding box center [260, 15] width 8 height 0
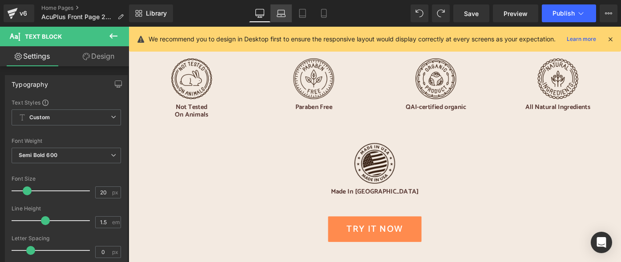
scroll to position [1823, 0]
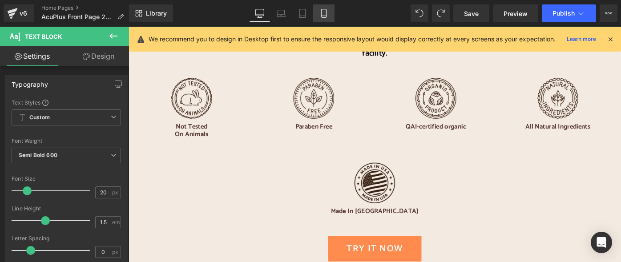
click at [323, 12] on icon at bounding box center [323, 13] width 9 height 9
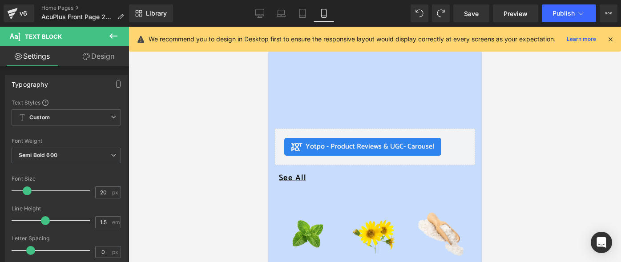
scroll to position [534, 0]
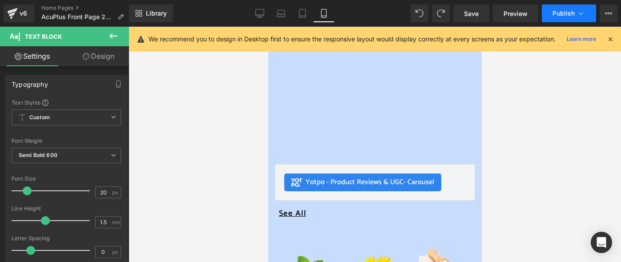
click at [557, 15] on span "Publish" at bounding box center [563, 13] width 22 height 7
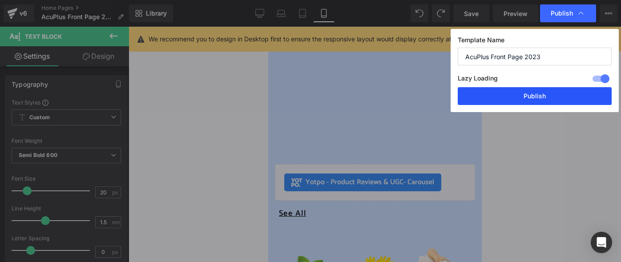
click at [487, 99] on button "Publish" at bounding box center [534, 96] width 154 height 18
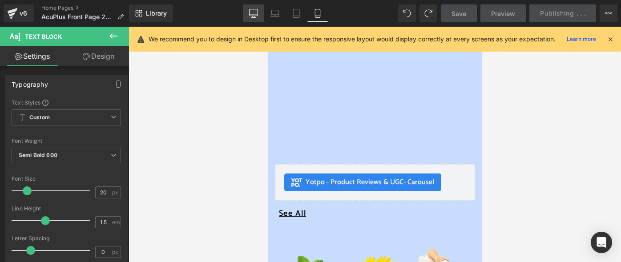
click at [253, 18] on link "Desktop" at bounding box center [253, 13] width 21 height 18
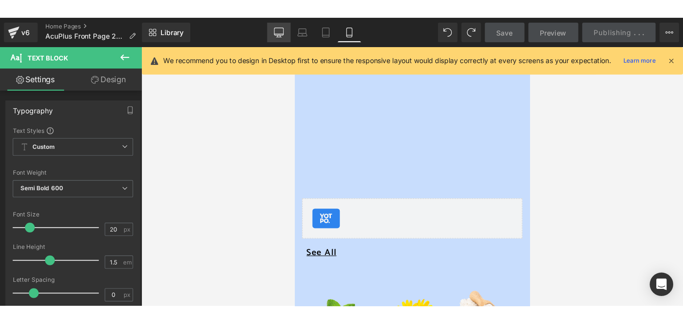
scroll to position [0, 0]
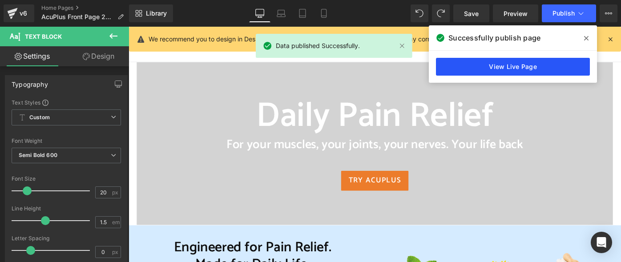
click at [506, 68] on link "View Live Page" at bounding box center [513, 67] width 154 height 18
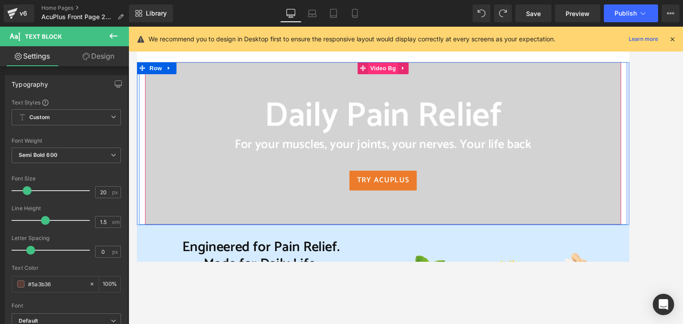
click at [391, 73] on span "Video Bg" at bounding box center [405, 71] width 32 height 13
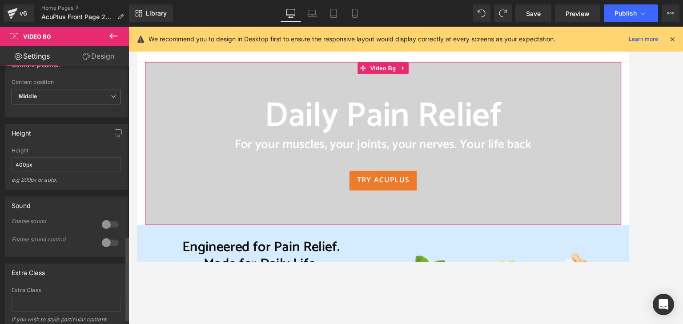
scroll to position [359, 0]
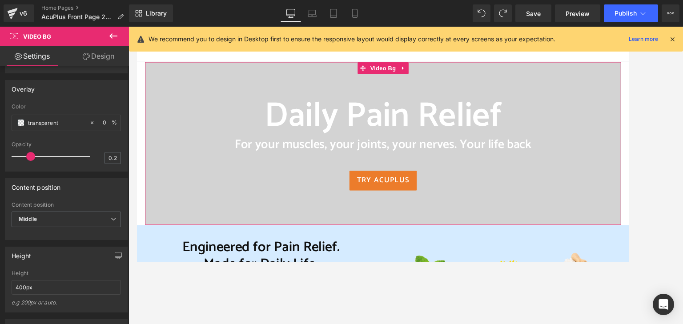
click at [106, 55] on link "Design" at bounding box center [98, 56] width 64 height 20
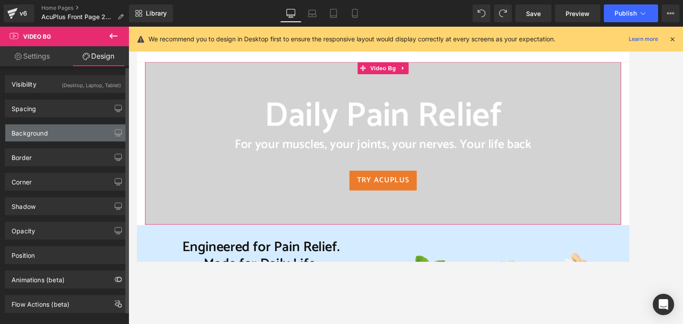
click at [56, 132] on div "Background" at bounding box center [66, 132] width 122 height 17
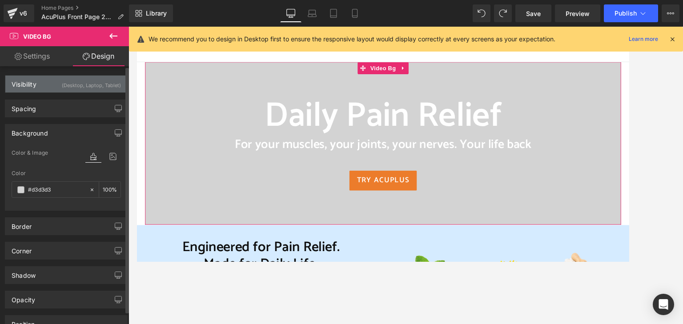
click at [20, 83] on div "Visibility" at bounding box center [24, 82] width 25 height 12
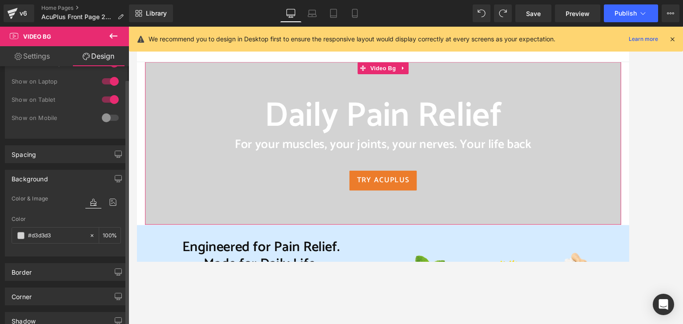
scroll to position [89, 0]
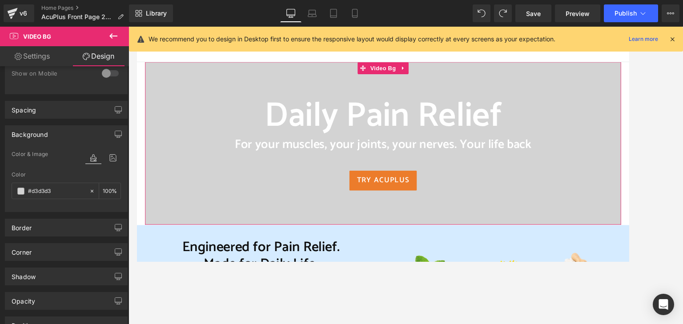
click at [43, 55] on link "Settings" at bounding box center [32, 56] width 64 height 20
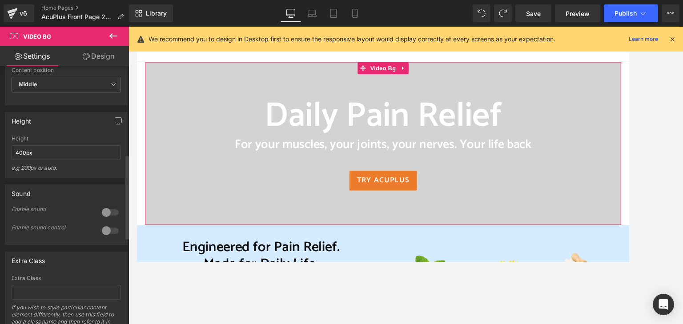
scroll to position [537, 0]
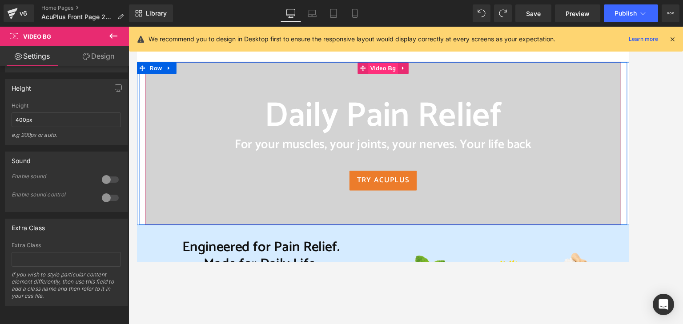
click at [397, 75] on span "Video Bg" at bounding box center [405, 71] width 32 height 13
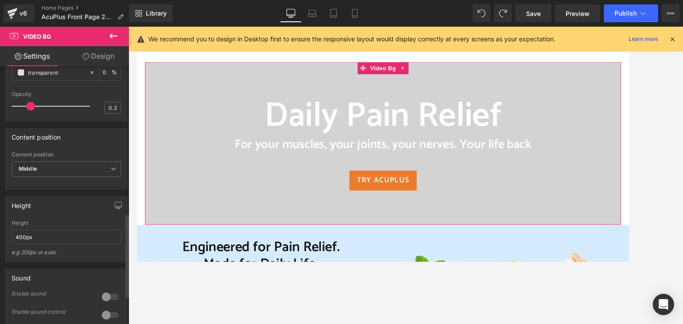
scroll to position [404, 0]
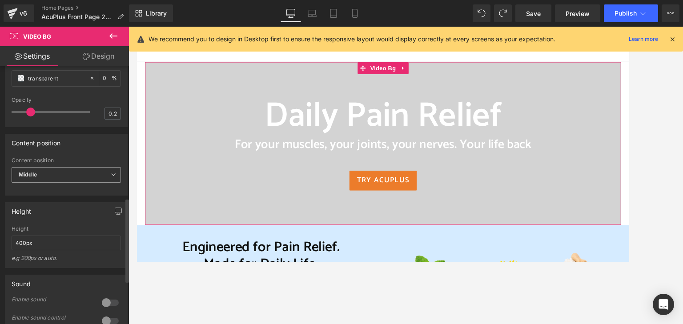
click at [111, 177] on icon at bounding box center [113, 174] width 5 height 5
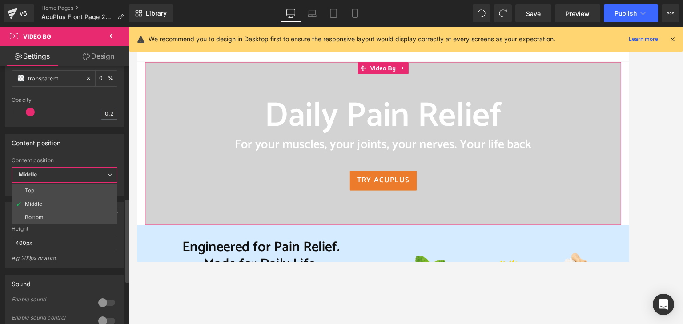
click at [108, 177] on icon at bounding box center [109, 174] width 5 height 5
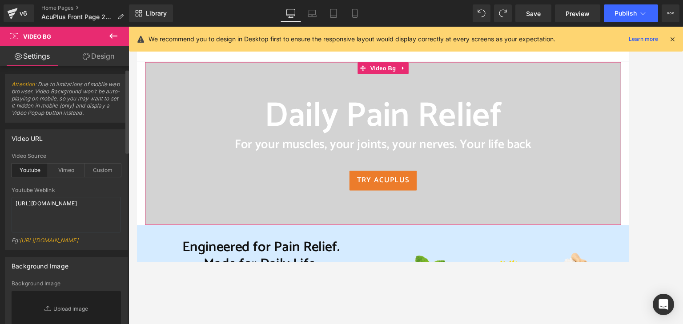
scroll to position [0, 0]
click at [100, 56] on link "Design" at bounding box center [98, 56] width 64 height 20
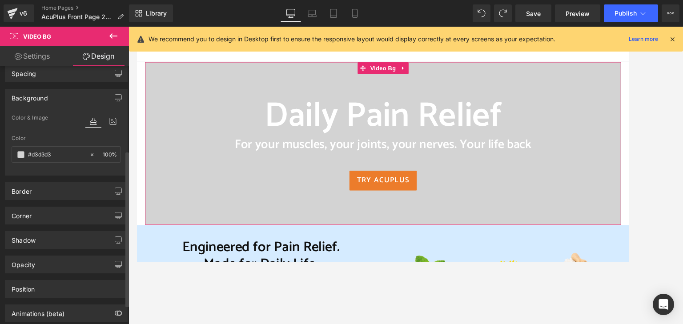
scroll to position [147, 0]
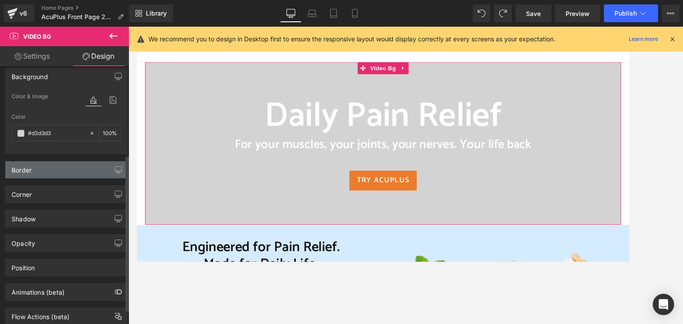
click at [91, 167] on div "Border" at bounding box center [66, 169] width 122 height 17
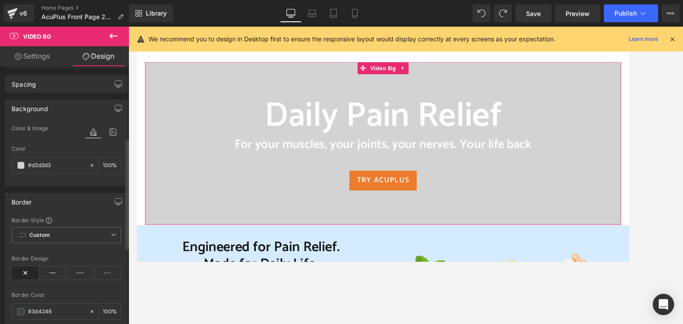
scroll to position [0, 0]
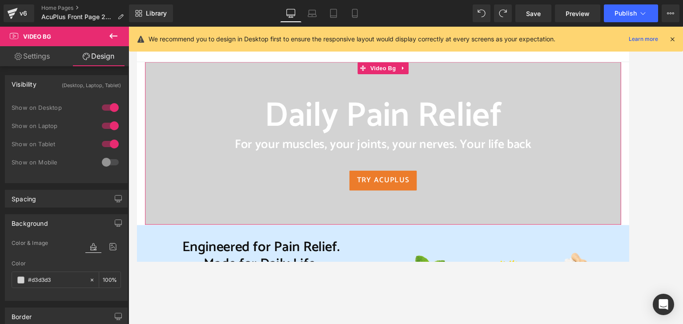
click at [43, 59] on link "Settings" at bounding box center [32, 56] width 64 height 20
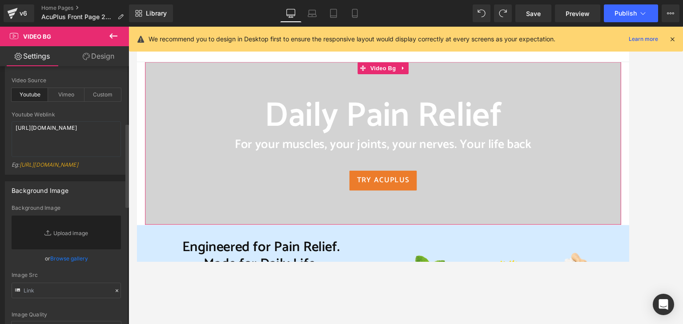
scroll to position [178, 0]
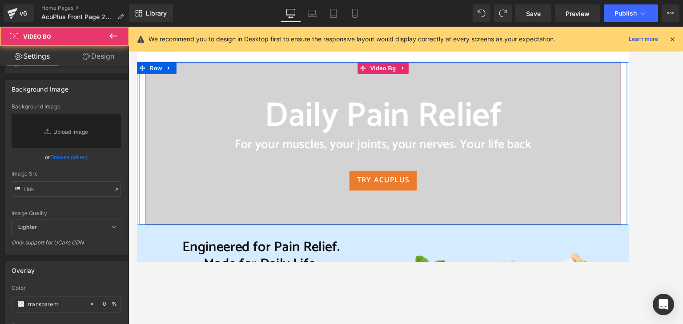
click at [159, 225] on div at bounding box center [405, 154] width 520 height 178
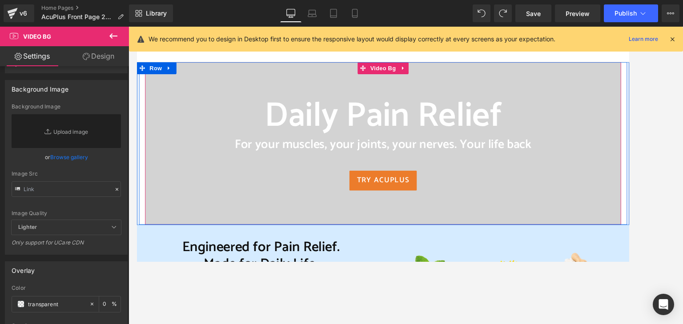
click at [215, 112] on h1 "Daily Pain Relief" at bounding box center [405, 125] width 520 height 45
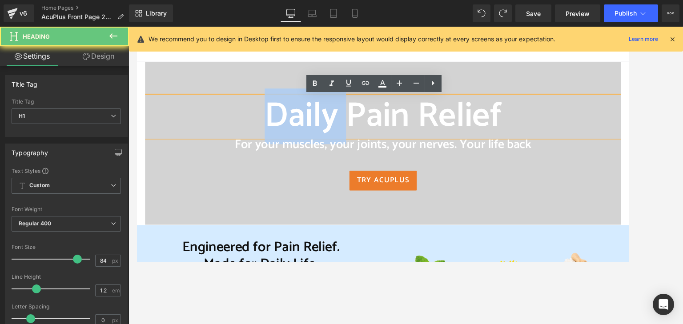
click at [215, 112] on h1 "Daily Pain Relief" at bounding box center [405, 125] width 520 height 45
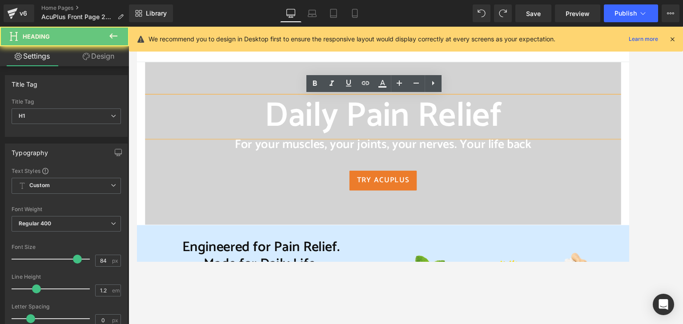
click at [234, 78] on div at bounding box center [405, 154] width 520 height 178
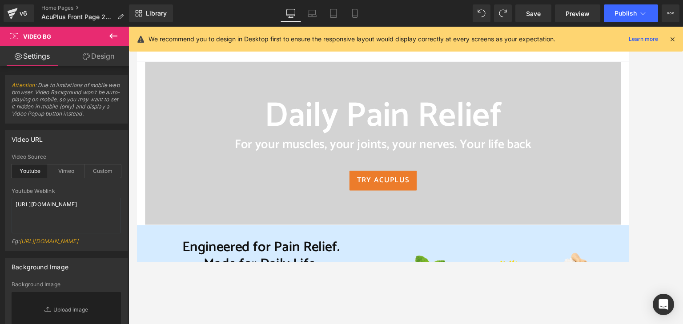
click at [174, 67] on div "Daily Pain Relief Heading For your muscles, your joints, your nerves. Your life…" at bounding box center [405, 154] width 538 height 178
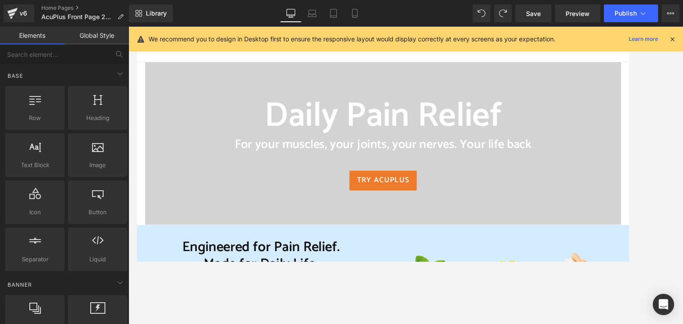
click at [157, 60] on header "Shop Learn .cls-1{fill:#231f20} Ingredients FAQs Blogs AcuPlus Videos About Us …" at bounding box center [405, 46] width 538 height 39
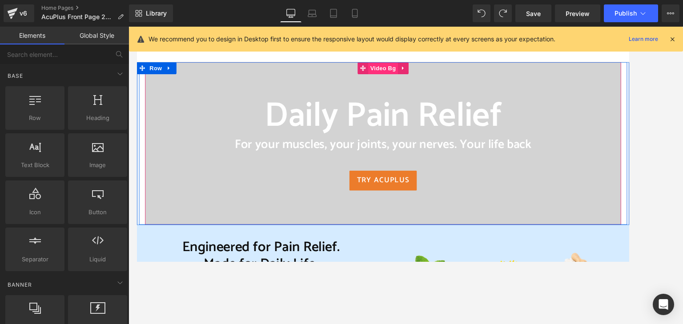
click at [395, 73] on span "Video Bg" at bounding box center [405, 71] width 32 height 13
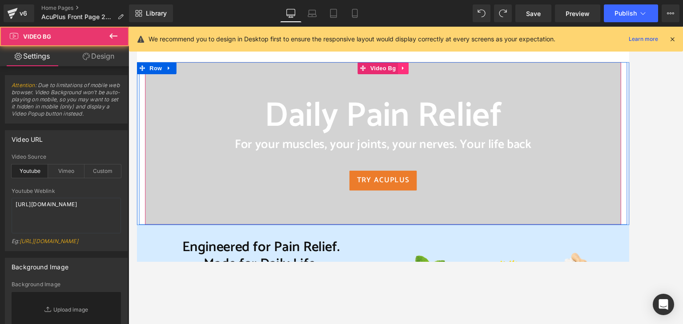
click at [426, 71] on icon at bounding box center [427, 72] width 6 height 7
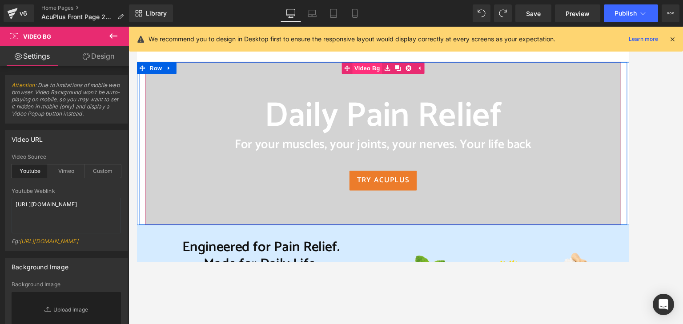
click at [387, 74] on span "Video Bg" at bounding box center [388, 71] width 32 height 13
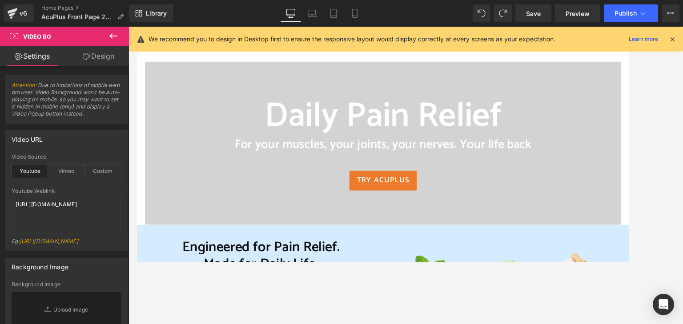
click at [117, 33] on icon at bounding box center [113, 36] width 11 height 11
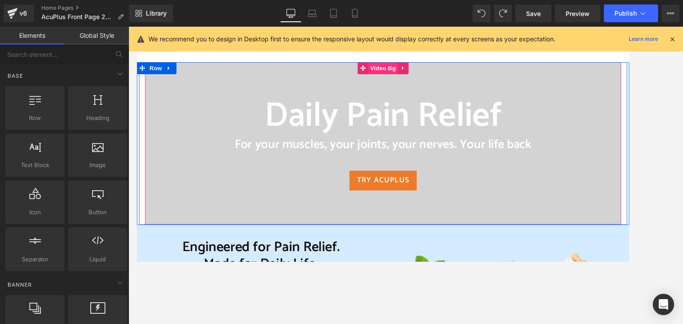
click at [389, 72] on span "Video Bg" at bounding box center [405, 71] width 32 height 13
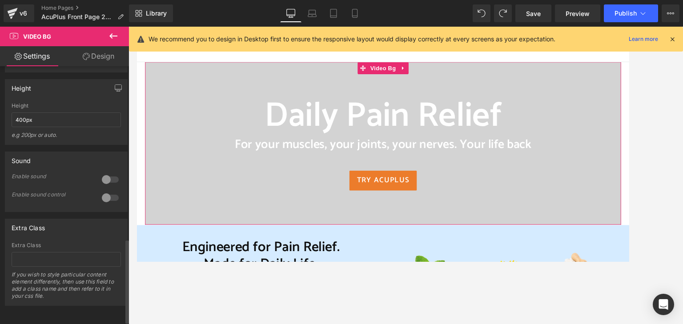
scroll to position [537, 0]
click at [356, 11] on icon at bounding box center [354, 13] width 9 height 9
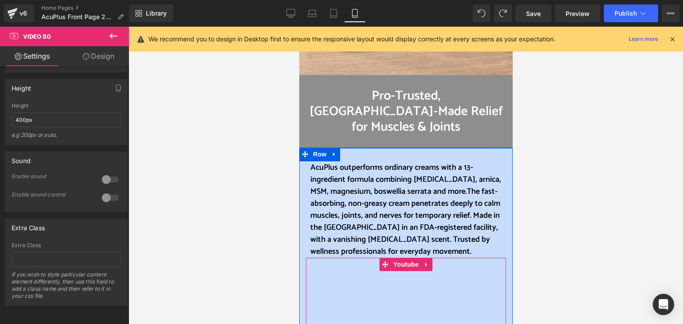
scroll to position [311, 0]
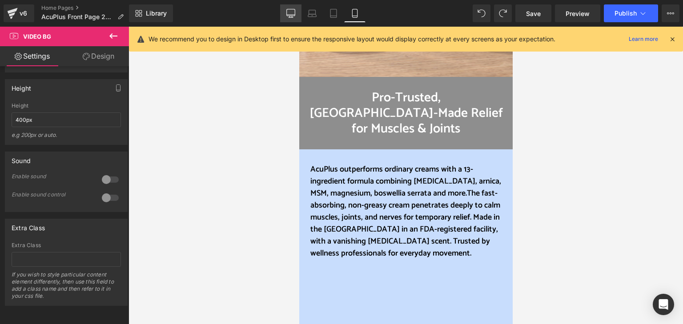
click at [289, 15] on icon at bounding box center [291, 15] width 8 height 0
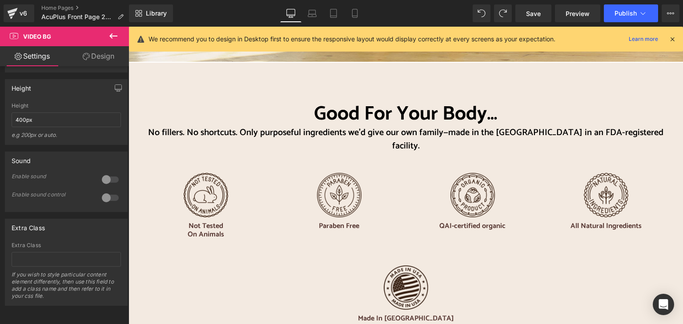
scroll to position [1734, 0]
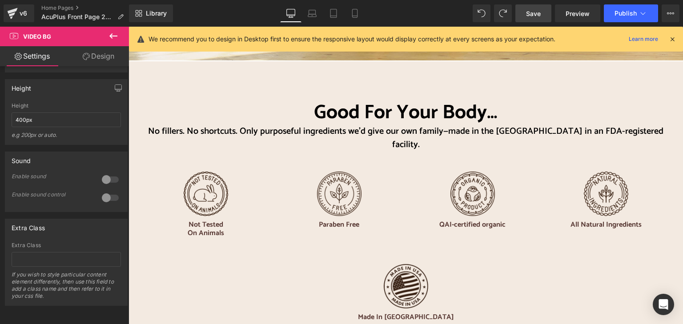
click at [531, 10] on span "Save" at bounding box center [533, 13] width 15 height 9
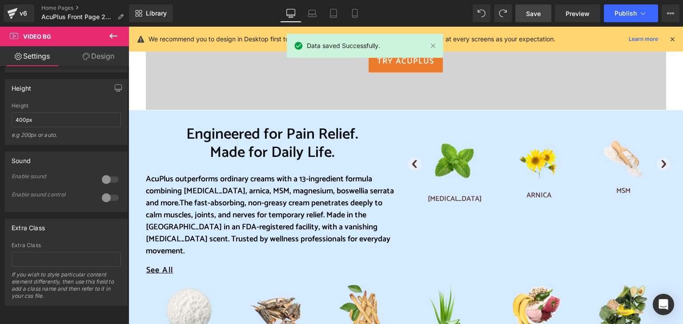
scroll to position [133, 0]
click at [355, 11] on icon at bounding box center [354, 13] width 9 height 9
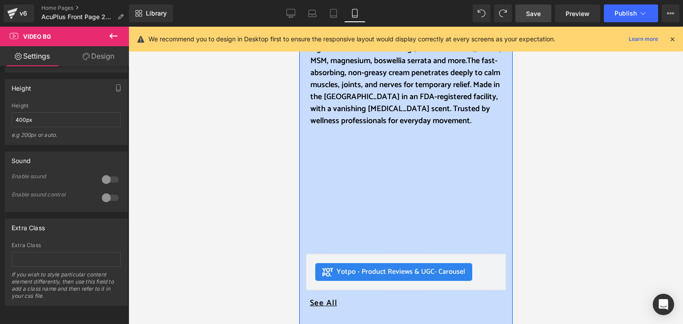
scroll to position [445, 0]
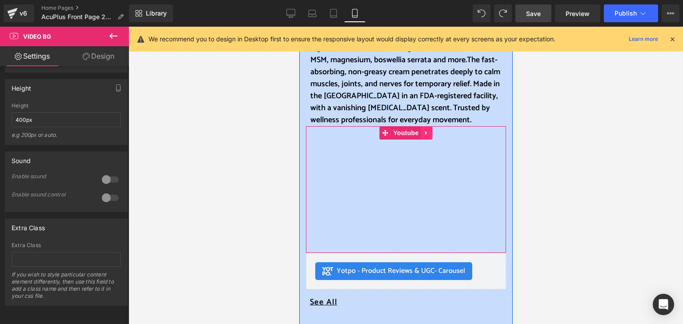
click at [423, 126] on link at bounding box center [427, 132] width 12 height 13
click at [417, 130] on icon at bounding box center [420, 133] width 6 height 6
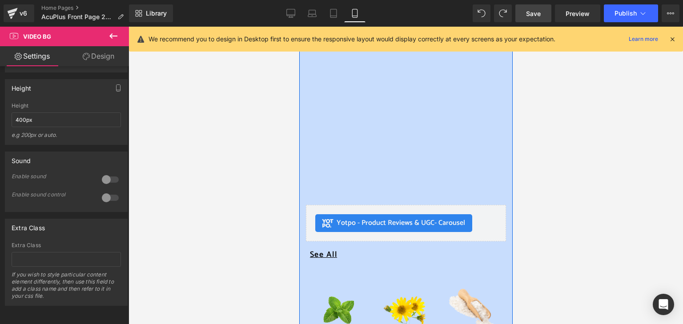
scroll to position [530, 0]
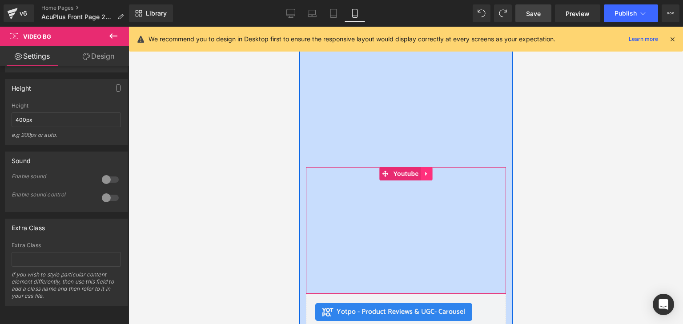
click at [423, 170] on icon at bounding box center [426, 173] width 6 height 7
click at [384, 167] on link "Youtube" at bounding box center [381, 173] width 41 height 13
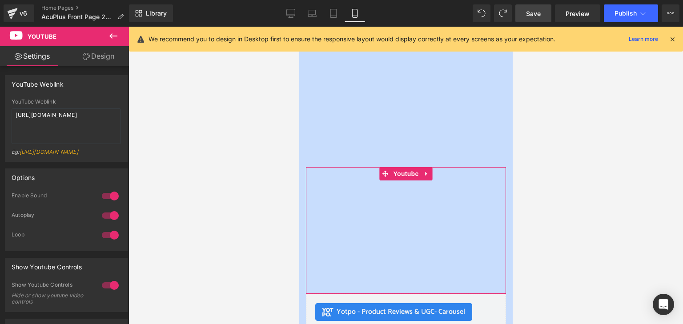
click at [107, 56] on link "Design" at bounding box center [98, 56] width 64 height 20
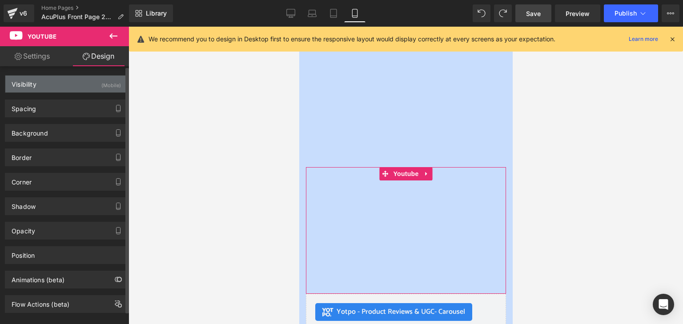
click at [107, 84] on div "(Mobile)" at bounding box center [111, 83] width 20 height 15
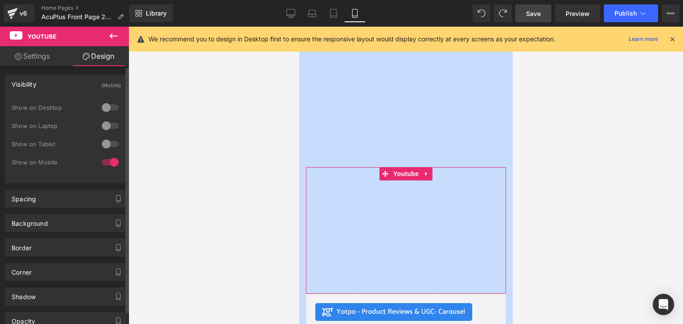
click at [108, 106] on div at bounding box center [110, 107] width 21 height 14
click at [110, 125] on div at bounding box center [110, 126] width 21 height 14
click at [110, 144] on div at bounding box center [110, 144] width 21 height 14
click at [108, 163] on div at bounding box center [110, 162] width 21 height 14
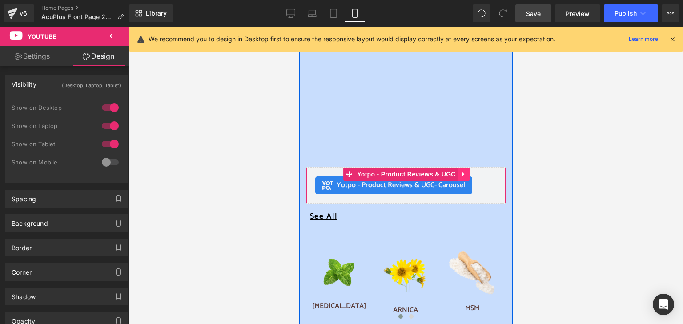
click at [461, 171] on icon at bounding box center [463, 174] width 6 height 7
click at [454, 171] on icon at bounding box center [457, 174] width 6 height 6
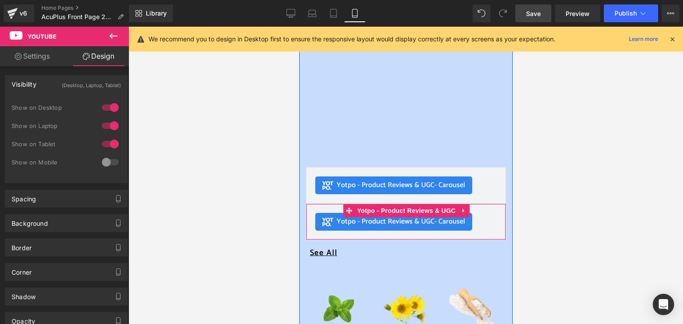
click at [336, 217] on span "Yotpo - Product Reviews & UGC - Carousel" at bounding box center [400, 222] width 128 height 11
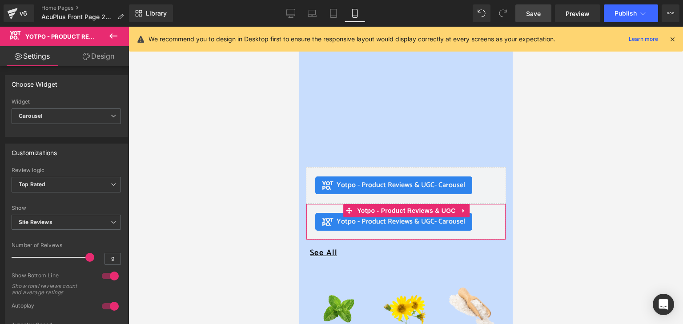
click at [103, 57] on link "Design" at bounding box center [98, 56] width 64 height 20
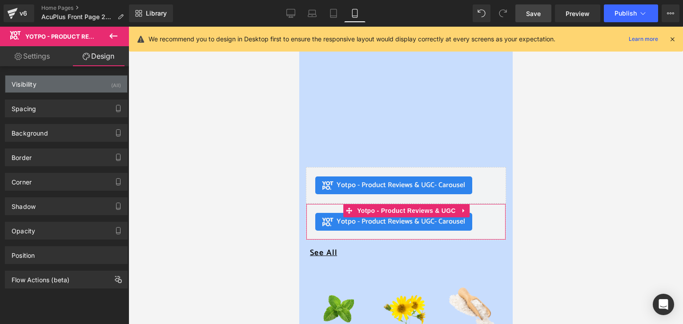
click at [115, 87] on div "(All)" at bounding box center [116, 83] width 10 height 15
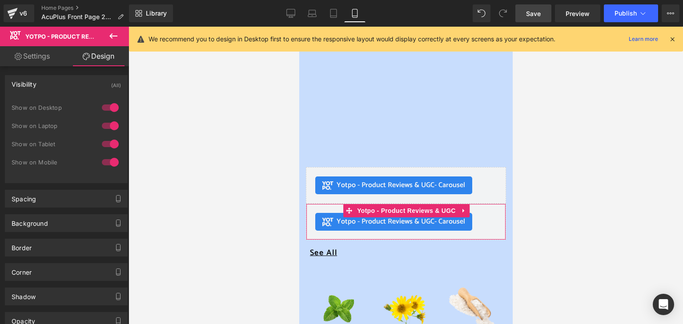
click at [111, 161] on div at bounding box center [110, 162] width 21 height 14
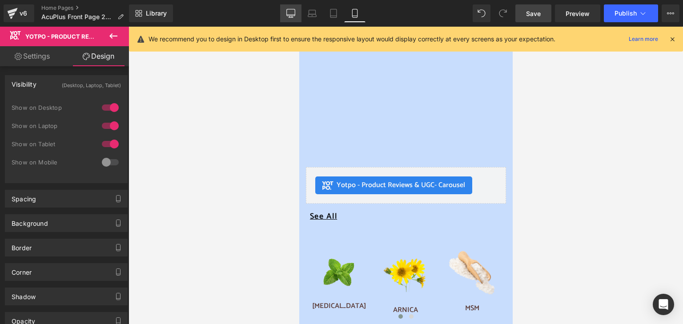
click at [291, 16] on icon at bounding box center [291, 12] width 8 height 7
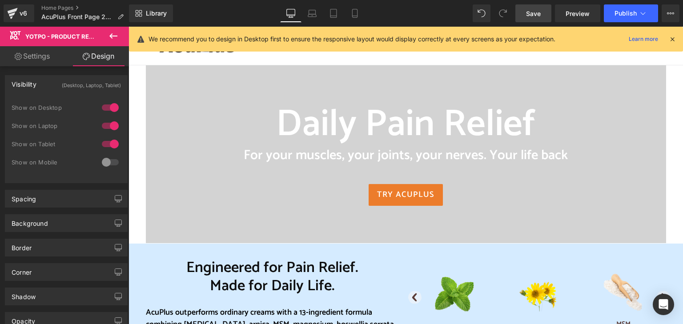
scroll to position [0, 0]
click at [355, 16] on icon at bounding box center [354, 16] width 5 height 0
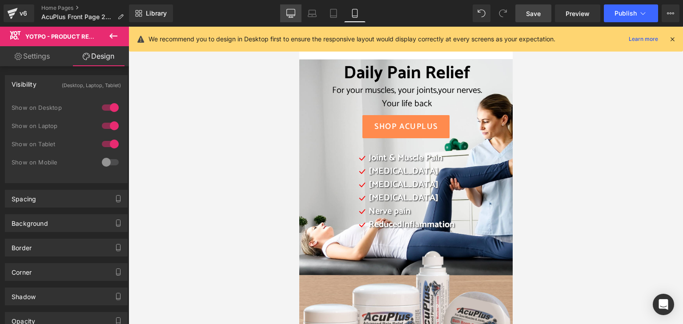
click at [288, 8] on link "Desktop" at bounding box center [290, 13] width 21 height 18
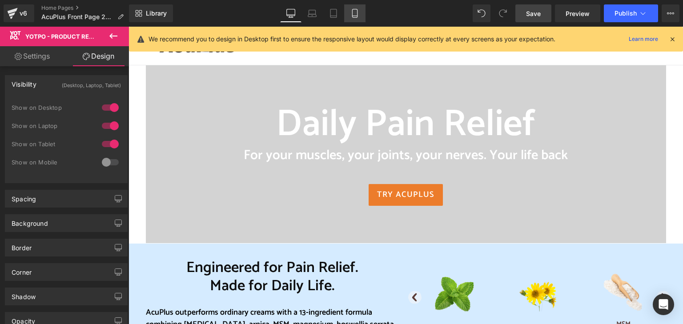
click at [352, 14] on icon at bounding box center [354, 13] width 9 height 9
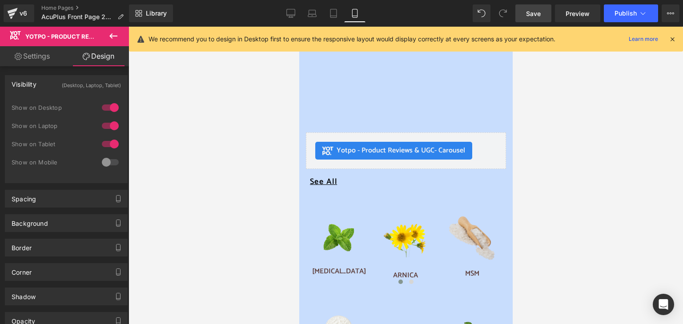
scroll to position [489, 0]
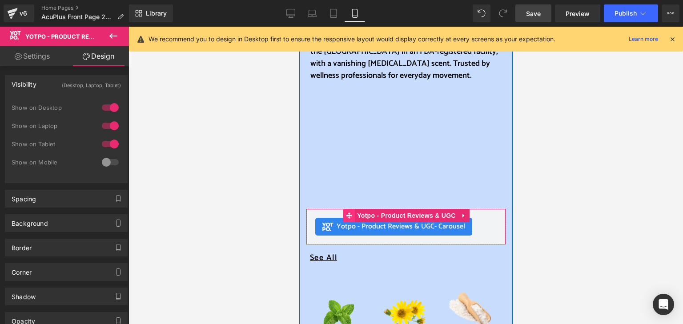
click at [345, 213] on icon at bounding box center [348, 216] width 6 height 6
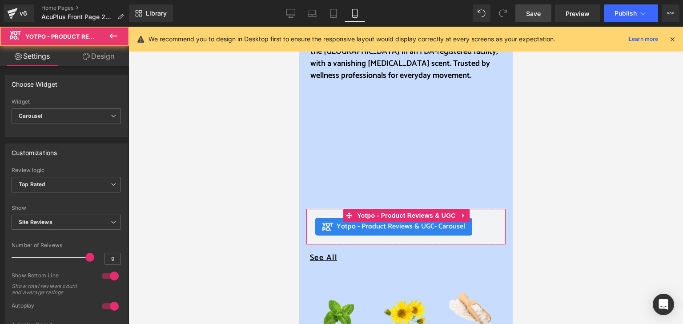
click at [103, 56] on link "Design" at bounding box center [98, 56] width 64 height 20
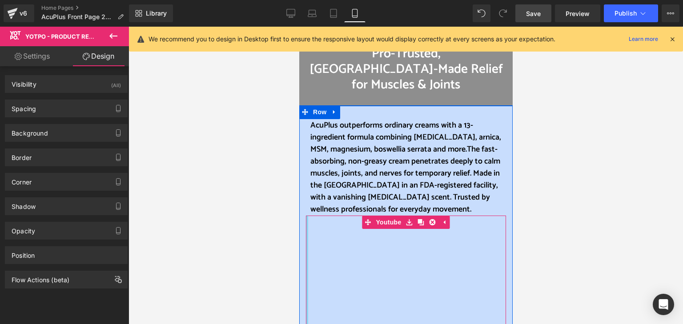
scroll to position [311, 0]
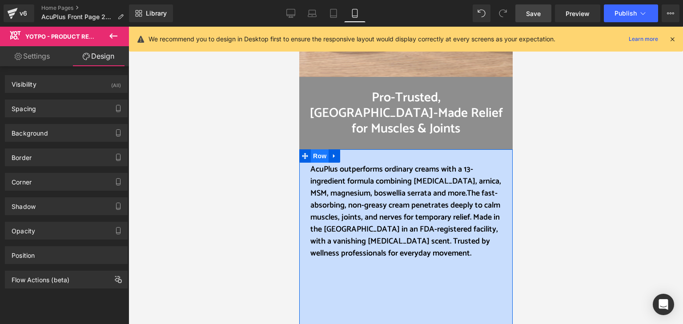
click at [317, 149] on span "Row" at bounding box center [319, 155] width 18 height 13
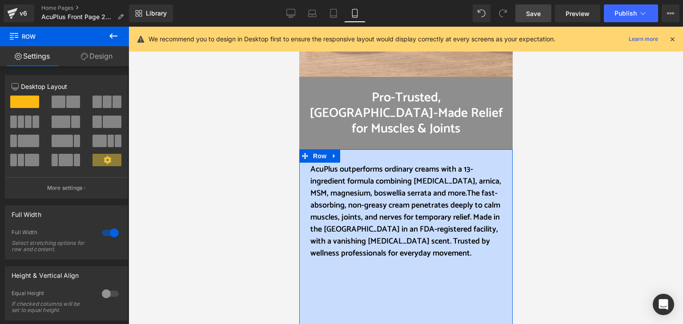
click at [100, 55] on link "Design" at bounding box center [96, 56] width 64 height 20
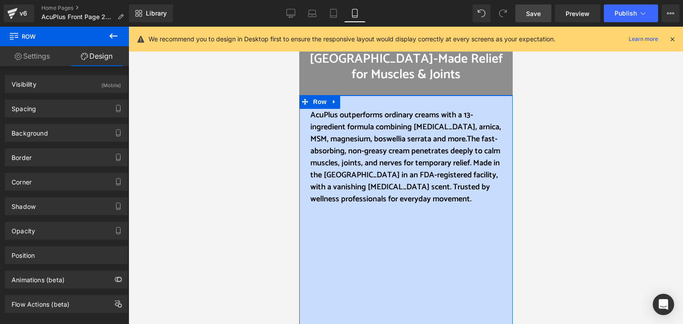
scroll to position [356, 0]
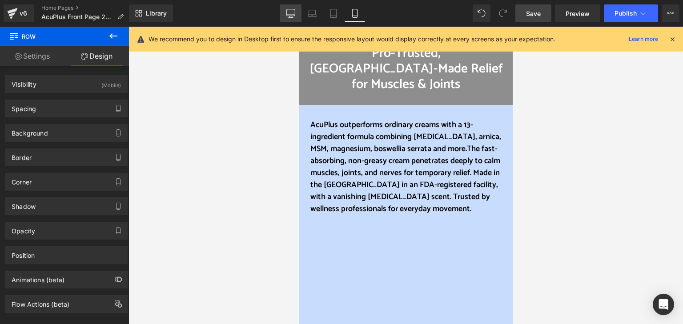
click at [290, 13] on icon at bounding box center [290, 13] width 9 height 9
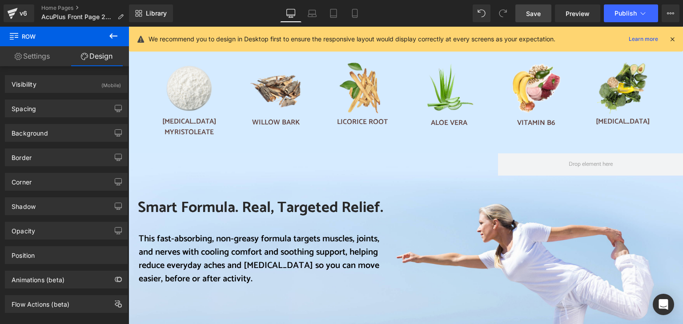
scroll to position [0, 0]
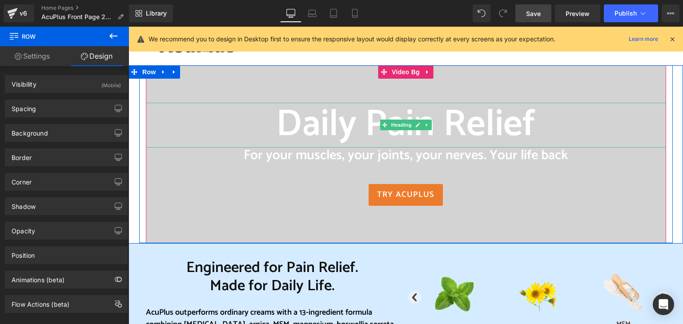
click at [226, 118] on h1 "Daily Pain Relief" at bounding box center [406, 125] width 520 height 45
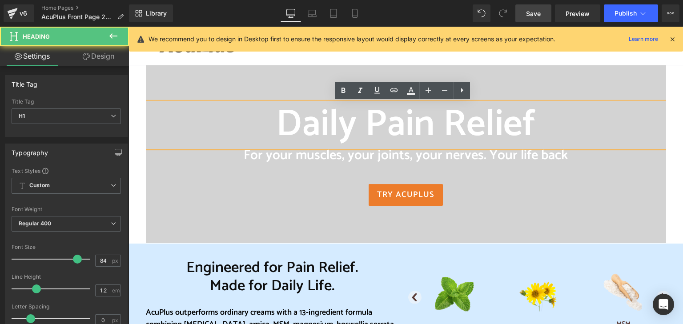
click at [385, 73] on div at bounding box center [406, 154] width 520 height 178
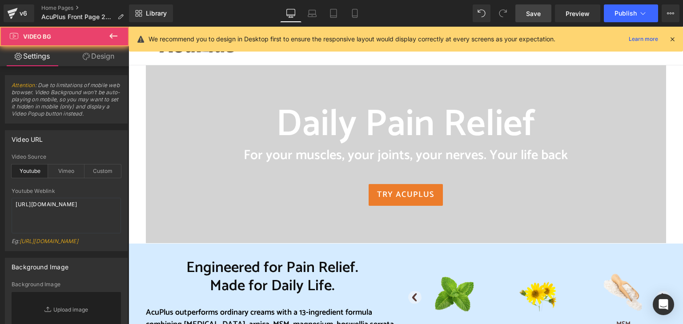
click at [402, 72] on div "Daily Pain Relief Heading For your muscles, your joints, your nerves. Your life…" at bounding box center [406, 154] width 520 height 178
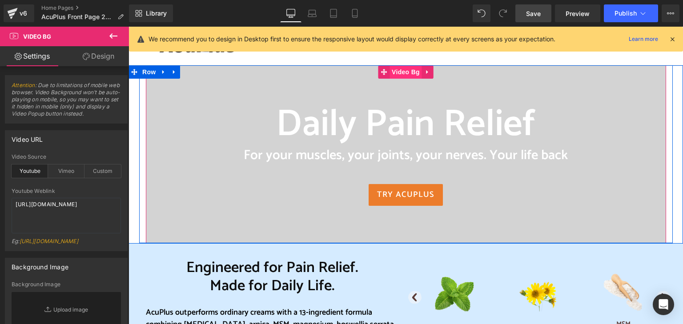
click at [401, 76] on span "Video Bg" at bounding box center [405, 71] width 32 height 13
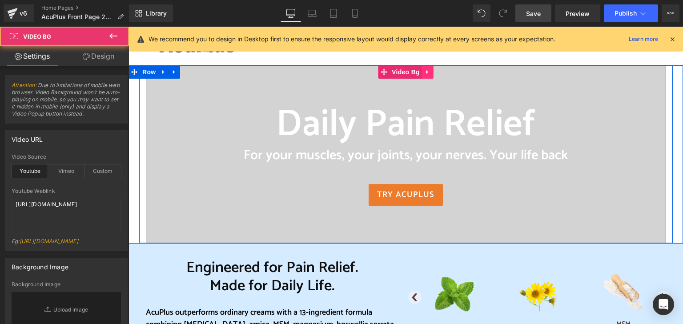
click at [426, 72] on icon at bounding box center [427, 72] width 2 height 4
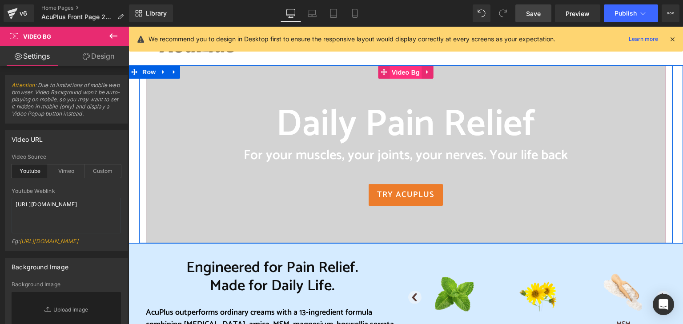
click at [389, 73] on span "Video Bg" at bounding box center [405, 72] width 32 height 13
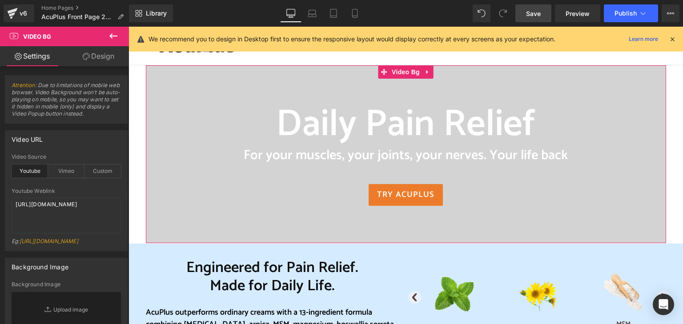
click at [100, 54] on link "Design" at bounding box center [98, 56] width 64 height 20
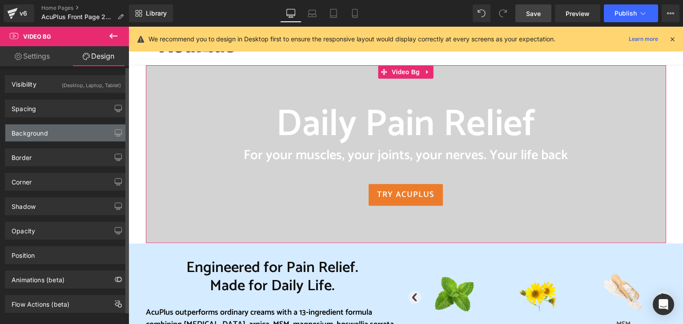
click at [98, 136] on div "Background" at bounding box center [66, 132] width 122 height 17
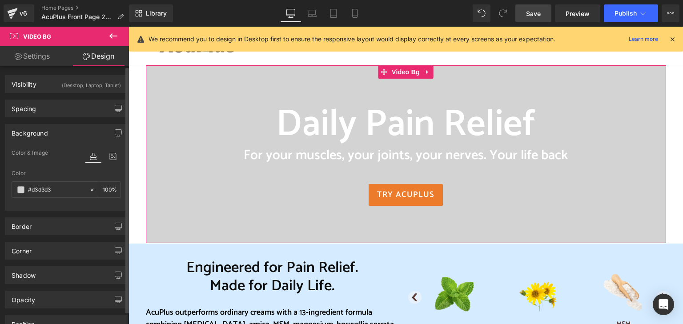
click at [98, 136] on div "Background" at bounding box center [66, 132] width 122 height 17
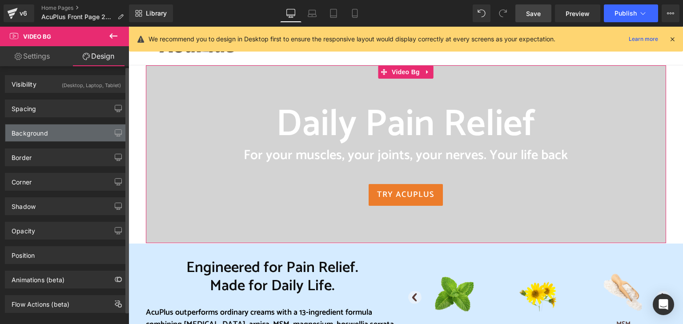
click at [98, 136] on div "Background" at bounding box center [66, 132] width 122 height 17
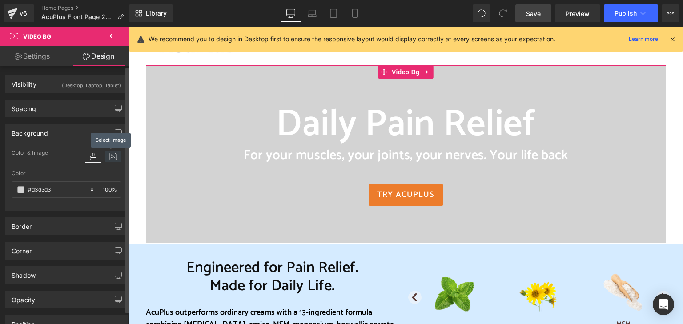
click at [111, 156] on icon at bounding box center [113, 157] width 16 height 12
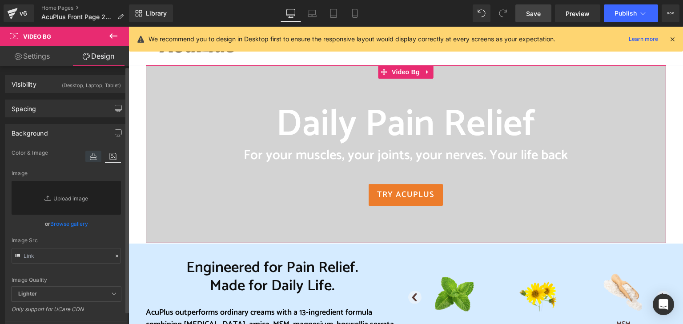
click at [93, 153] on icon at bounding box center [93, 157] width 16 height 12
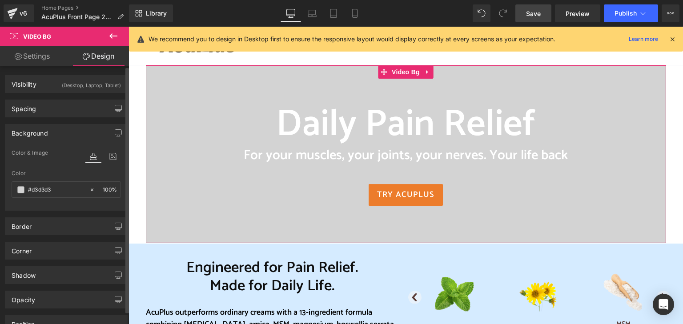
click at [63, 133] on div "Background" at bounding box center [66, 132] width 122 height 17
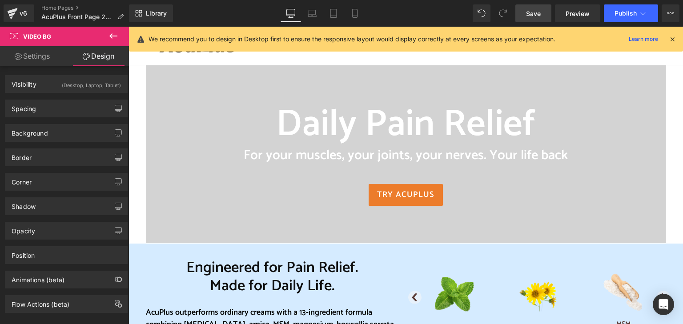
click at [39, 38] on span "Video Bg" at bounding box center [37, 36] width 28 height 7
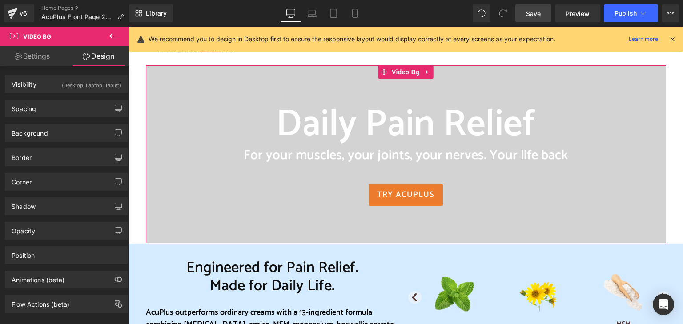
click at [37, 55] on link "Settings" at bounding box center [32, 56] width 64 height 20
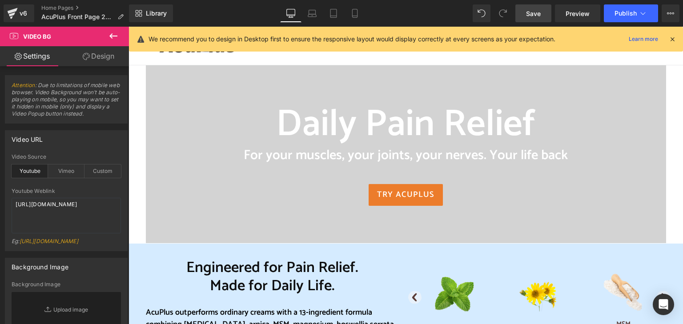
click at [119, 35] on button at bounding box center [113, 37] width 31 height 20
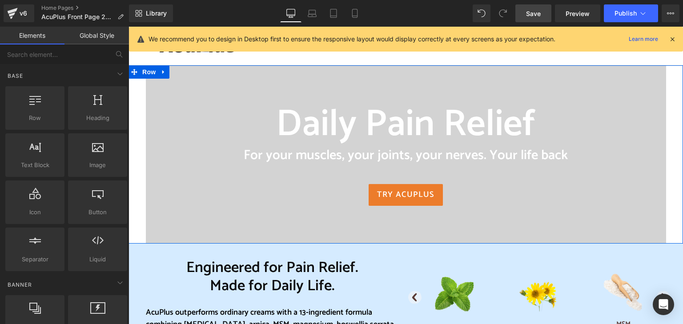
click at [672, 78] on div "Daily Pain Relief Heading For your muscles, your joints, your nerves. Your life…" at bounding box center [405, 154] width 554 height 178
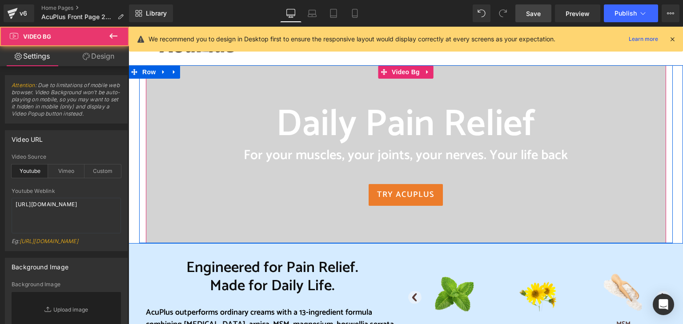
click at [655, 93] on div at bounding box center [406, 154] width 520 height 178
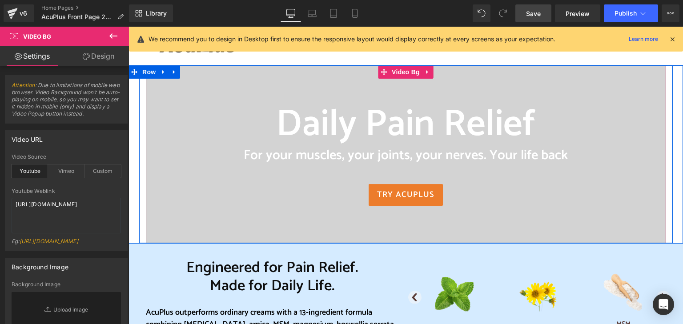
click at [172, 89] on div at bounding box center [406, 154] width 520 height 178
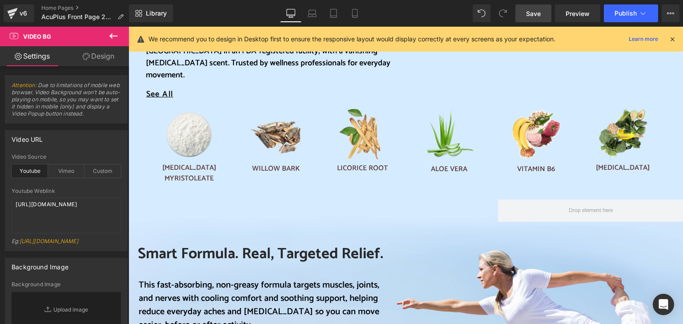
scroll to position [311, 0]
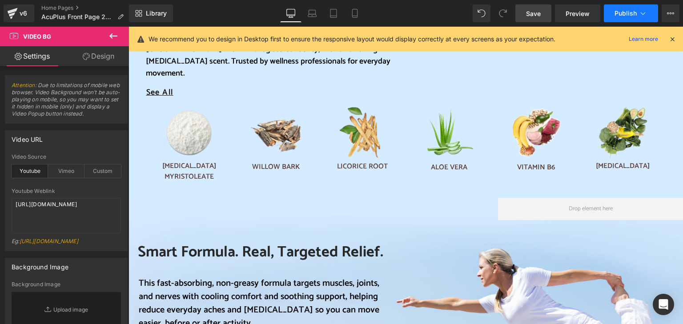
click at [631, 13] on span "Publish" at bounding box center [625, 13] width 22 height 7
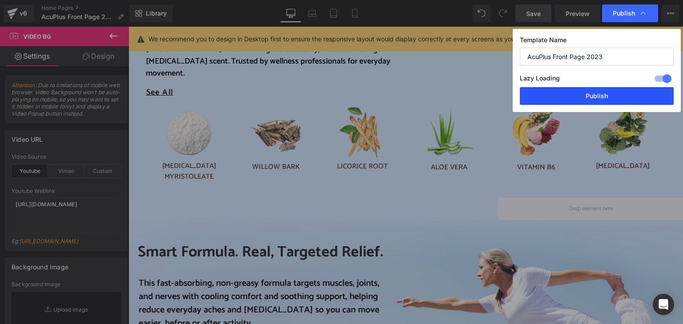
click at [575, 99] on button "Publish" at bounding box center [597, 96] width 154 height 18
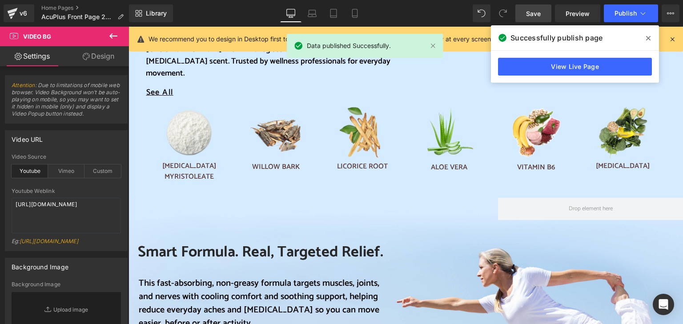
click at [648, 34] on span at bounding box center [648, 38] width 14 height 14
